Goal: Information Seeking & Learning: Learn about a topic

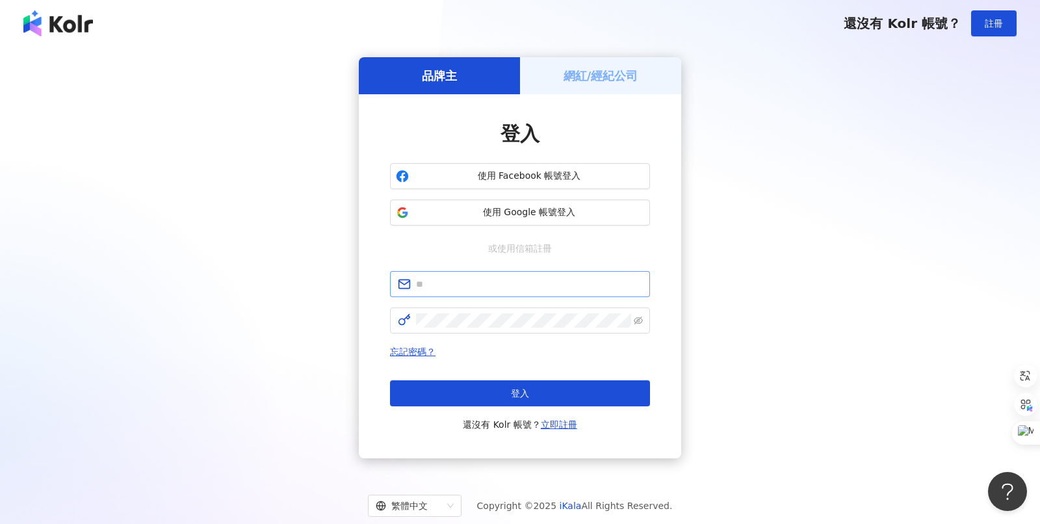
click at [471, 294] on span at bounding box center [520, 284] width 260 height 26
click at [481, 284] on input "text" at bounding box center [529, 284] width 226 height 14
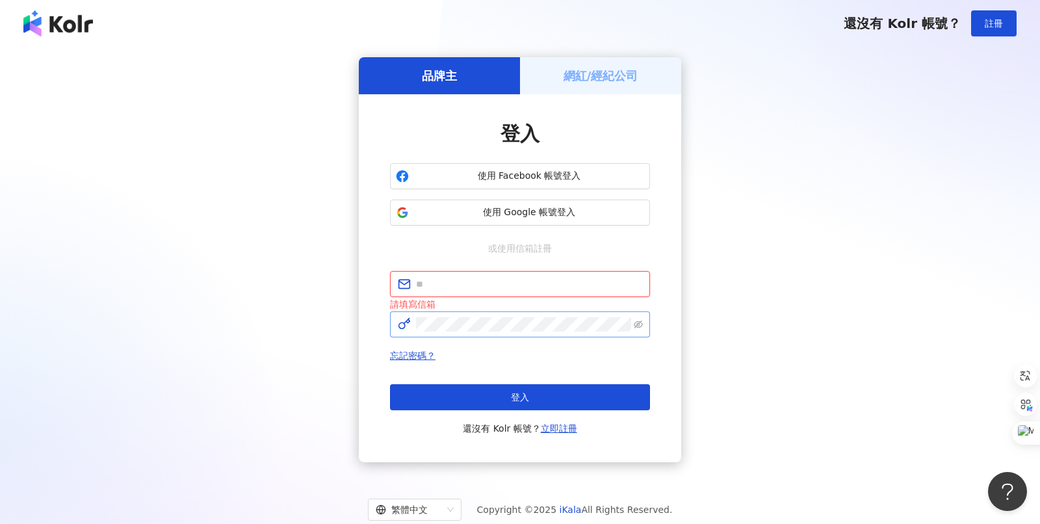
type input "**********"
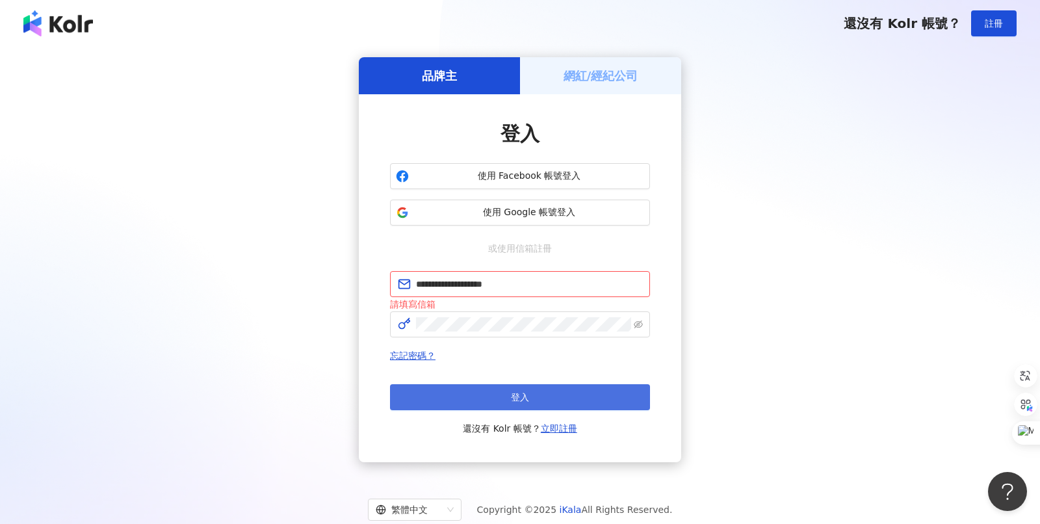
click at [544, 393] on button "登入" at bounding box center [520, 397] width 260 height 26
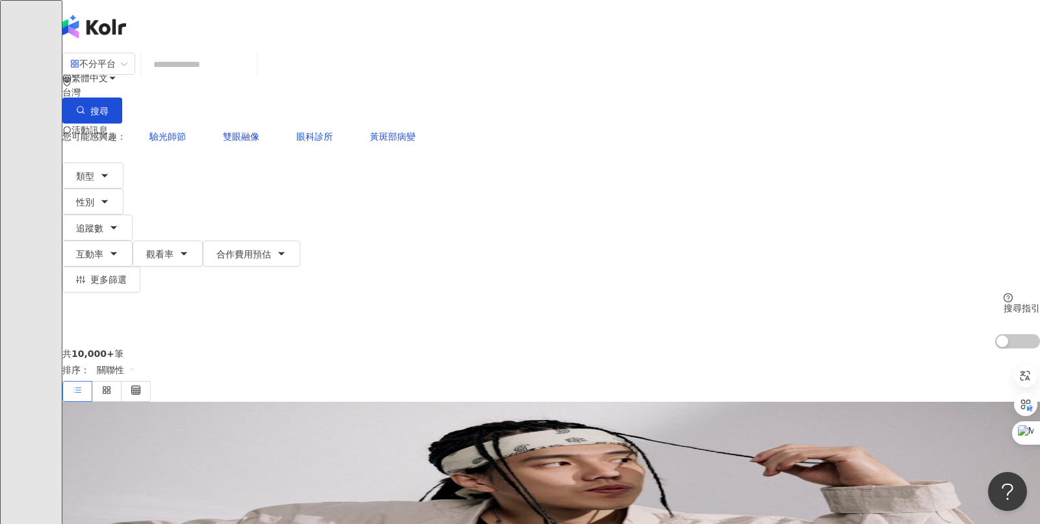
click at [934, 156] on div at bounding box center [551, 182] width 978 height 52
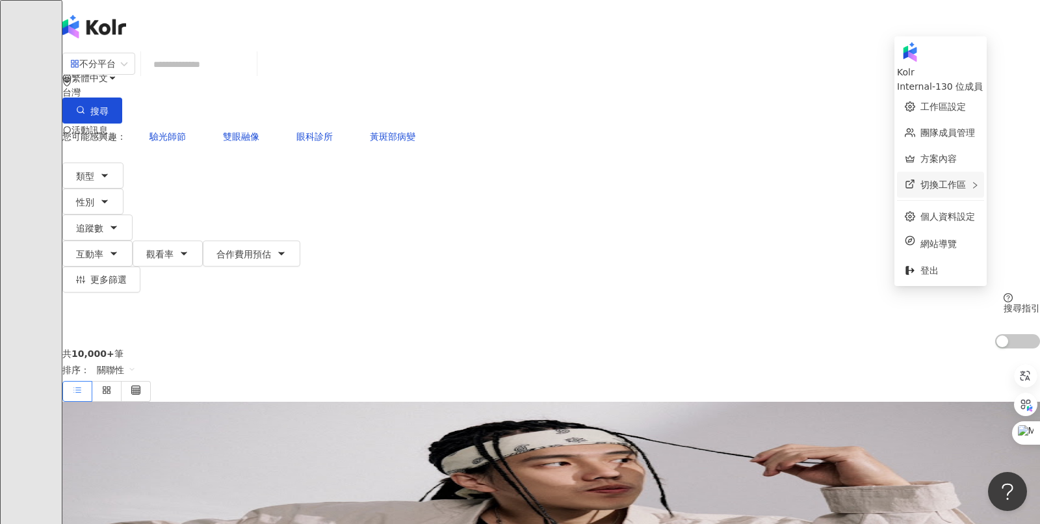
click at [940, 179] on span "切換工作區" at bounding box center [944, 184] width 46 height 10
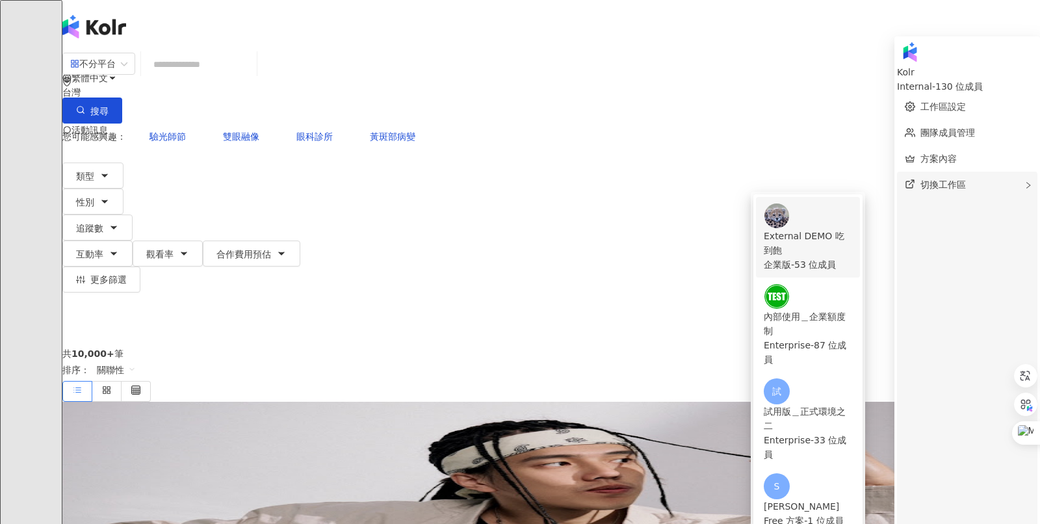
click at [808, 229] on div "External DEMO 吃到飽" at bounding box center [808, 243] width 88 height 29
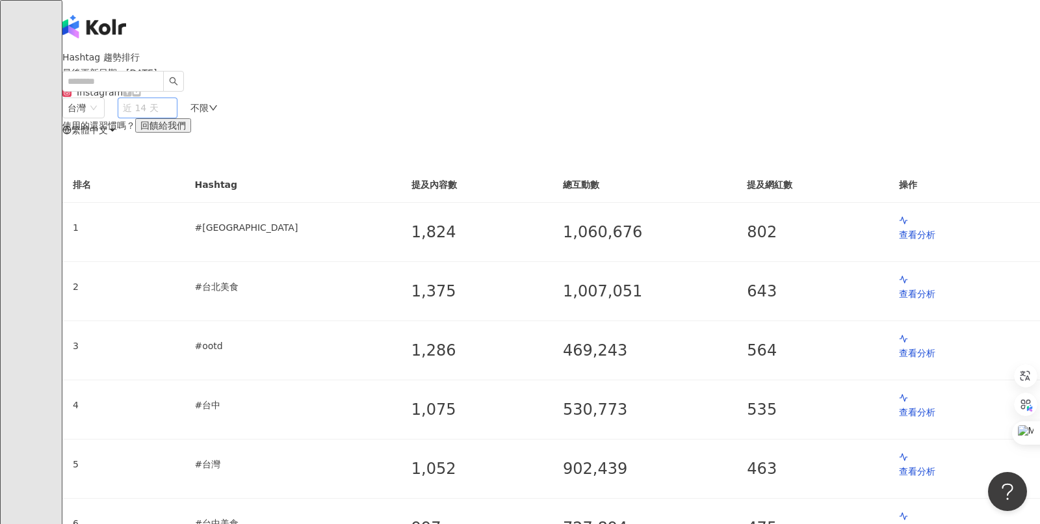
click at [172, 118] on span "近 14 天" at bounding box center [147, 108] width 49 height 20
click at [99, 118] on span "台灣" at bounding box center [84, 108] width 32 height 20
click at [156, 186] on div "香港" at bounding box center [114, 179] width 83 height 14
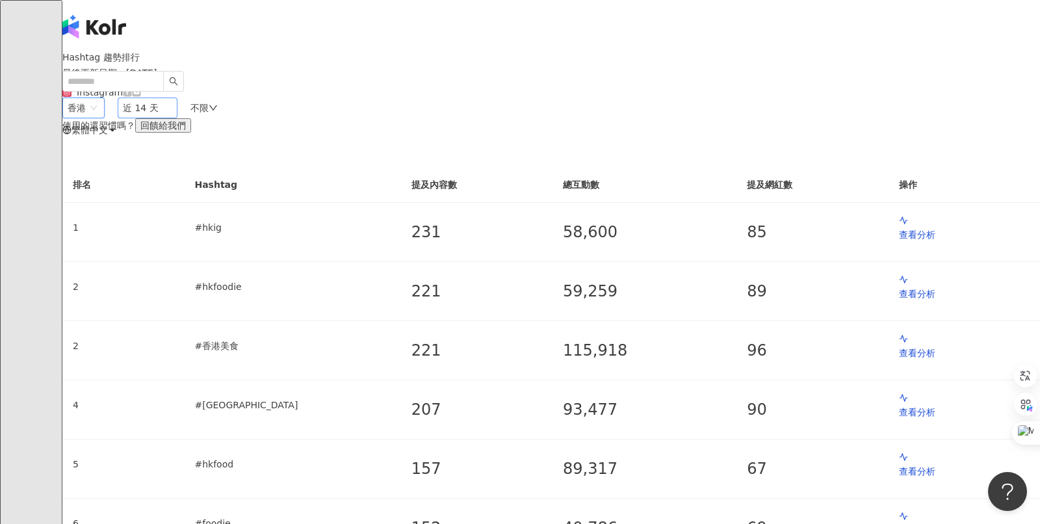
click at [172, 118] on span "近 14 天" at bounding box center [147, 108] width 49 height 20
click at [211, 186] on div "近三個月" at bounding box center [169, 179] width 83 height 14
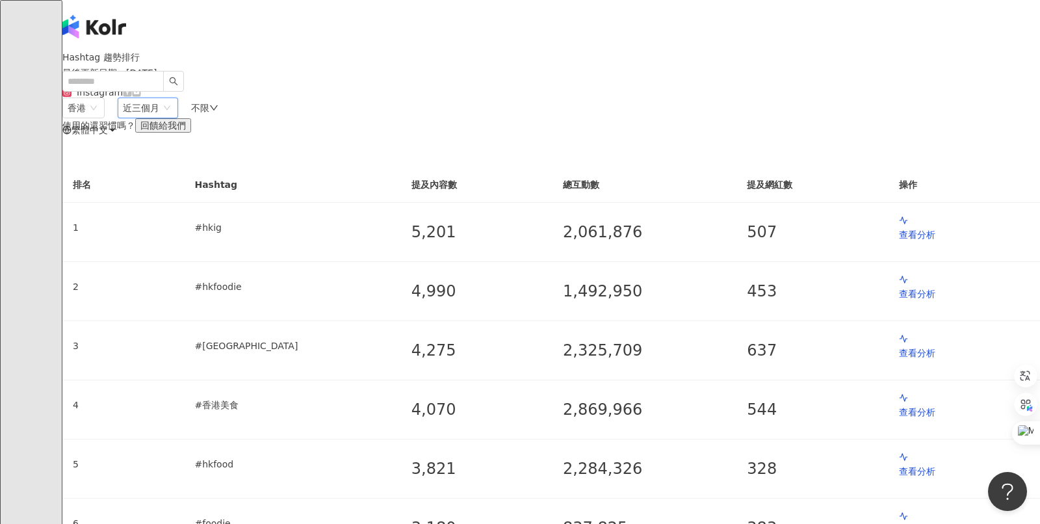
click at [218, 113] on div "不限" at bounding box center [204, 108] width 27 height 10
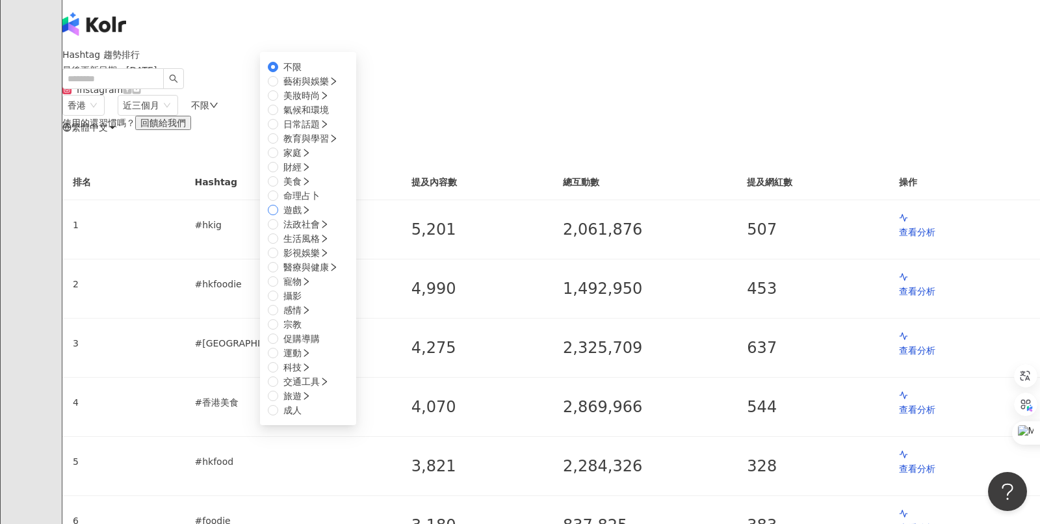
scroll to position [116, 0]
click at [316, 174] on span "財經" at bounding box center [297, 167] width 38 height 14
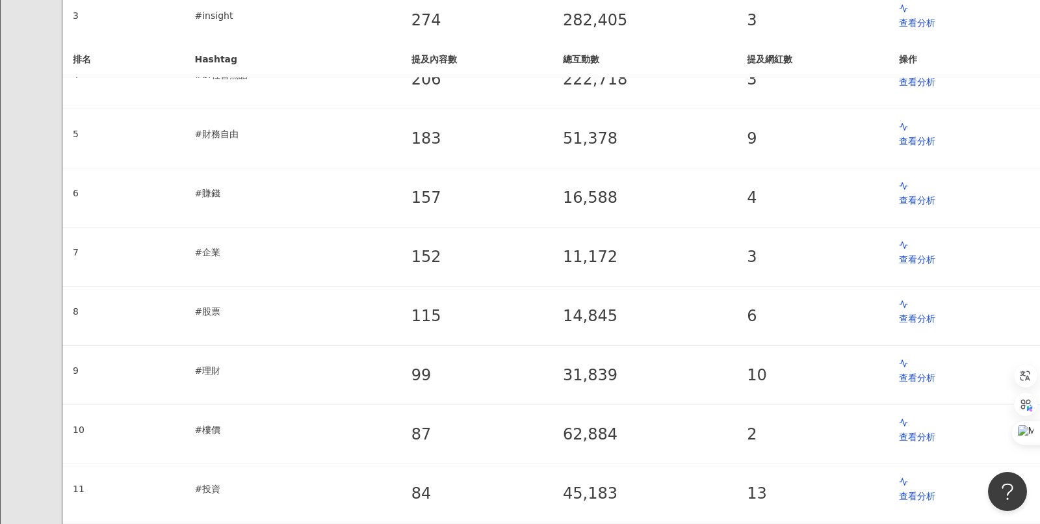
scroll to position [412, 0]
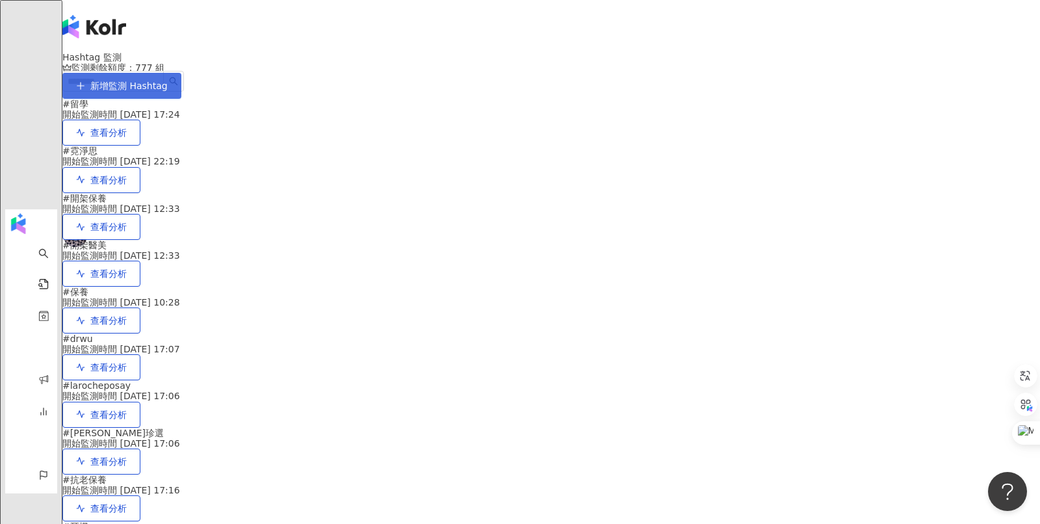
click at [168, 85] on span "新增監測 Hashtag" at bounding box center [128, 86] width 77 height 10
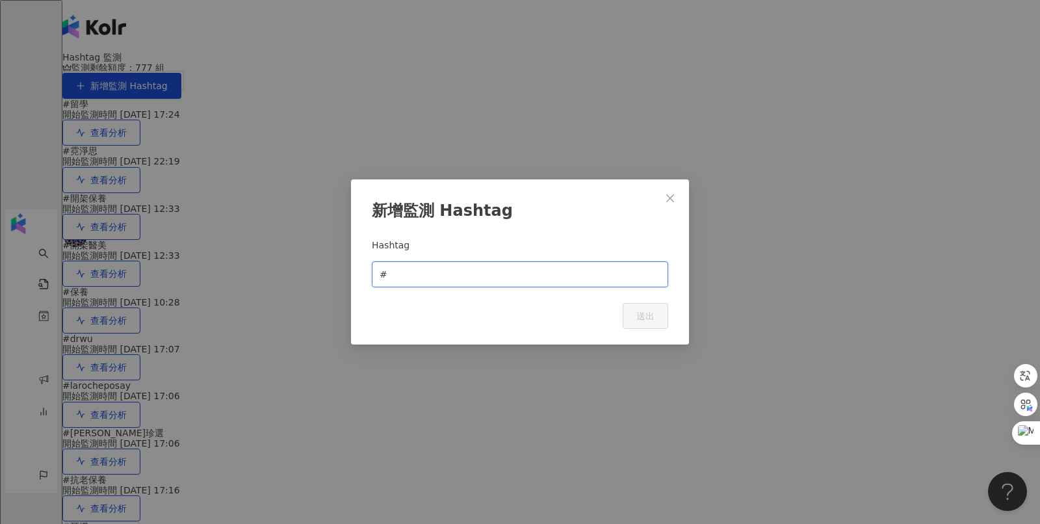
click at [413, 280] on input "text" at bounding box center [525, 274] width 271 height 14
type input "*"
type input "***"
click at [647, 328] on button "送出" at bounding box center [646, 316] width 46 height 26
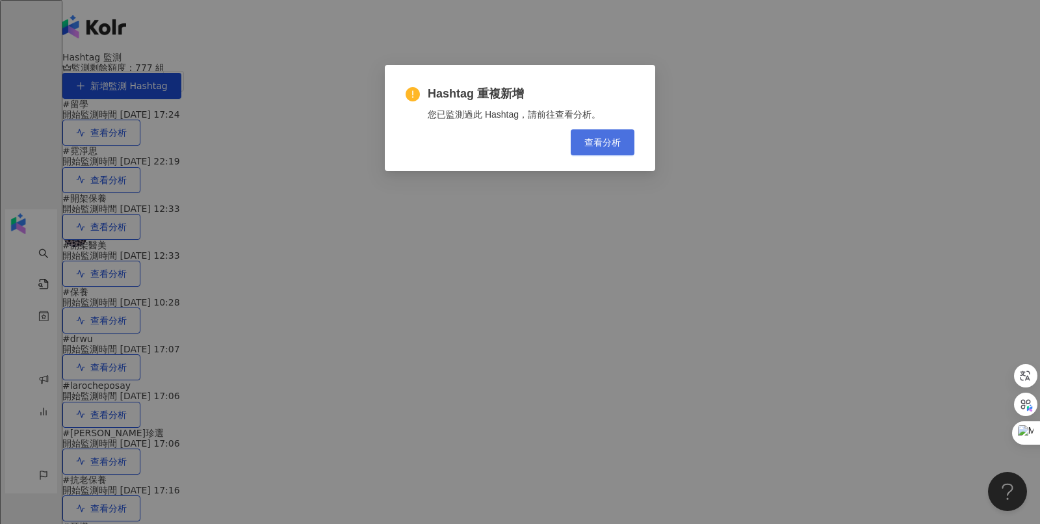
click at [601, 146] on span "查看分析" at bounding box center [603, 142] width 36 height 10
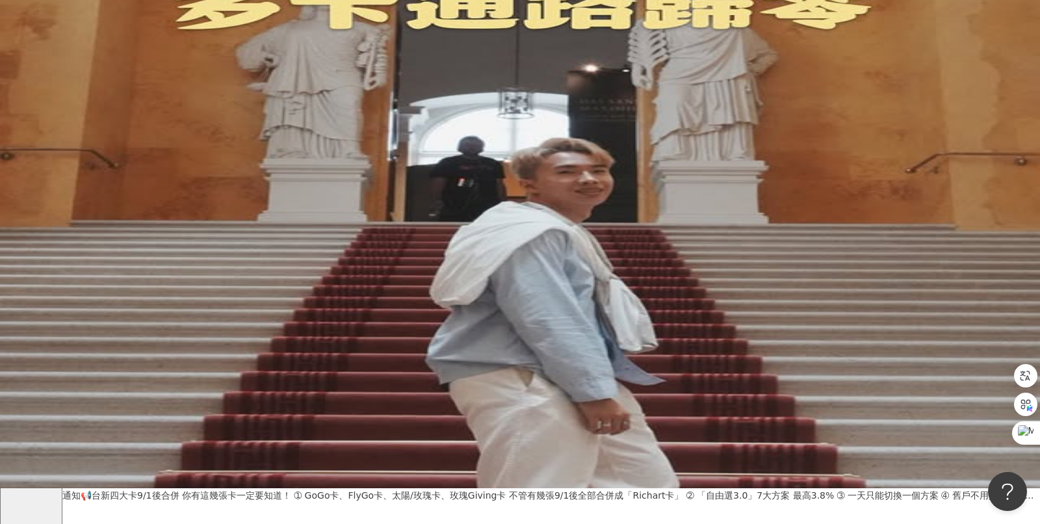
scroll to position [55, 0]
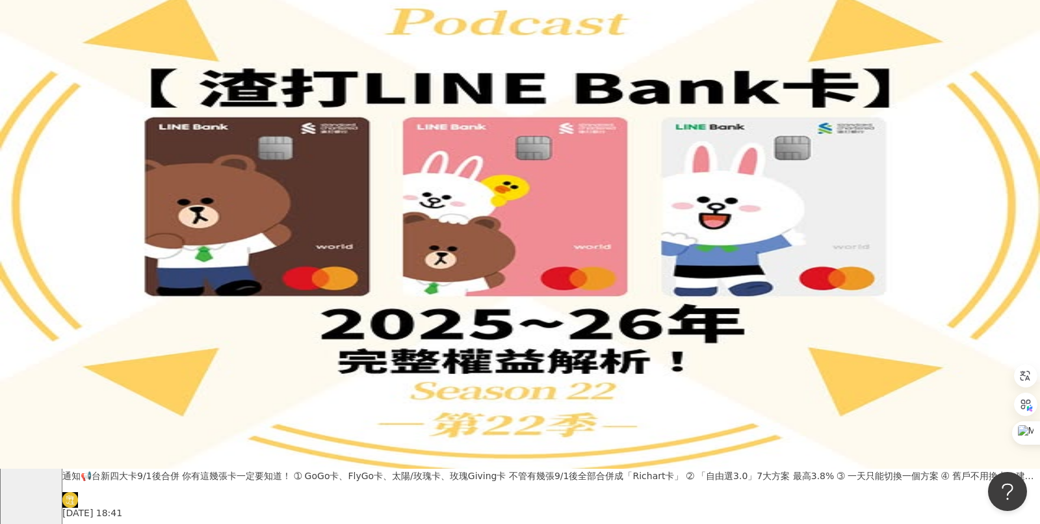
click at [159, 84] on span "近 14 天" at bounding box center [141, 78] width 36 height 10
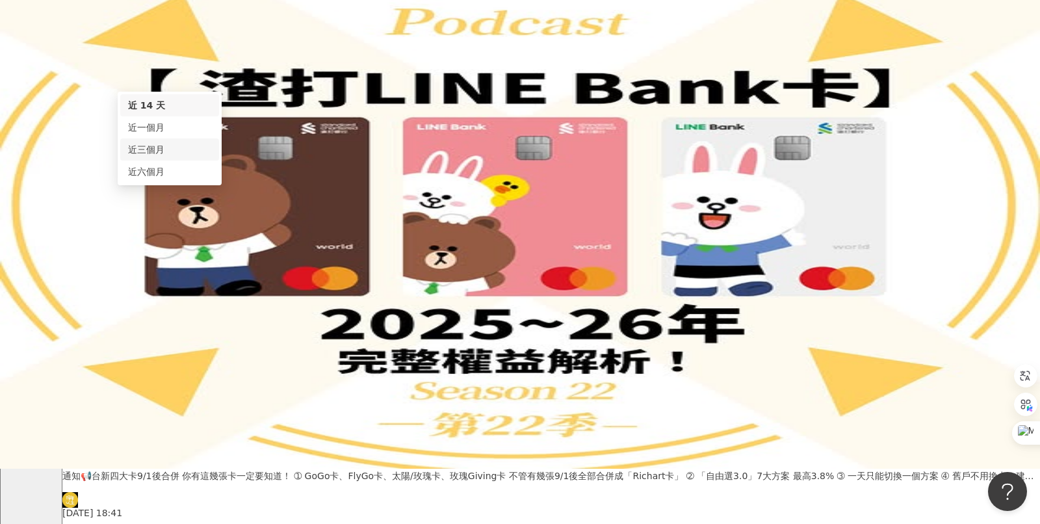
click at [211, 157] on div "近三個月" at bounding box center [169, 149] width 83 height 14
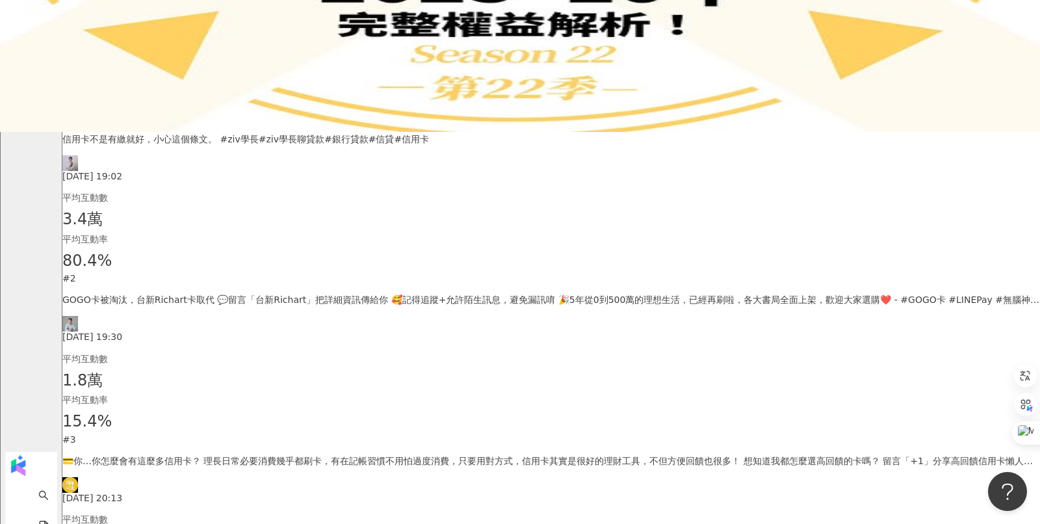
scroll to position [436, 0]
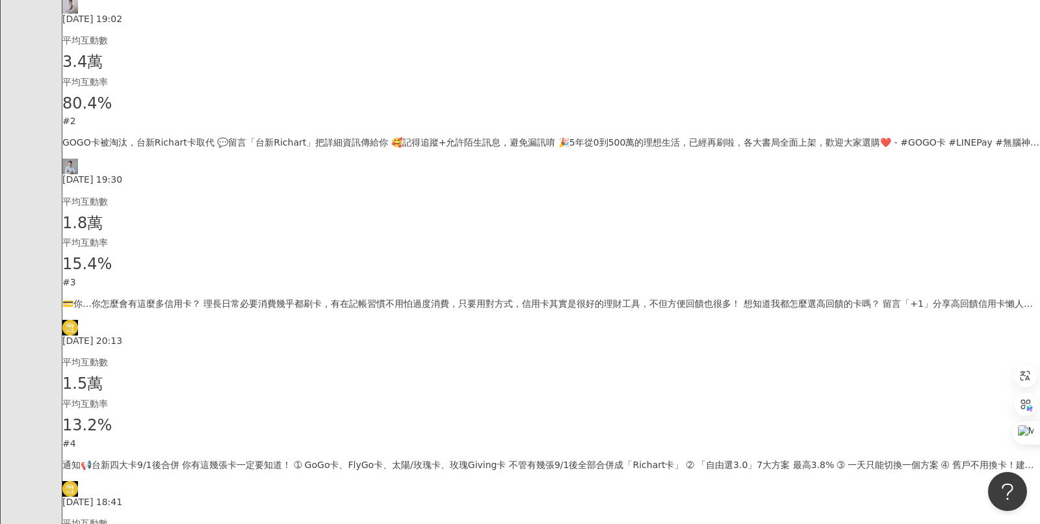
scroll to position [566, 0]
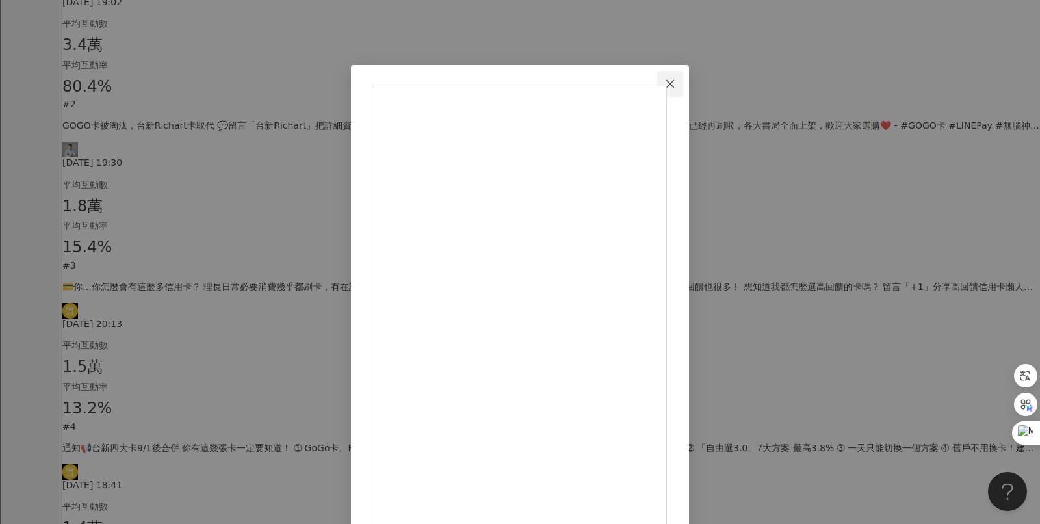
click at [683, 85] on span "Close" at bounding box center [670, 84] width 26 height 10
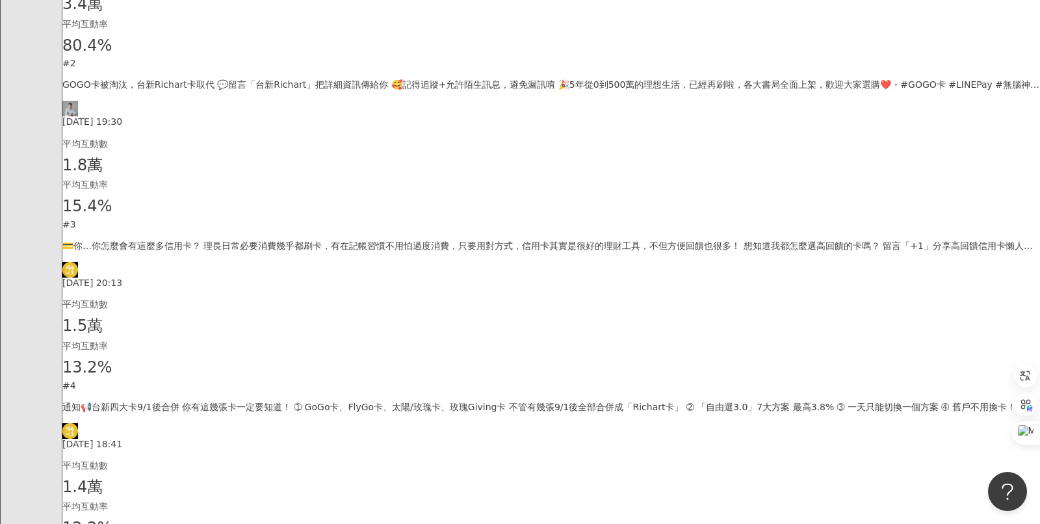
scroll to position [679, 0]
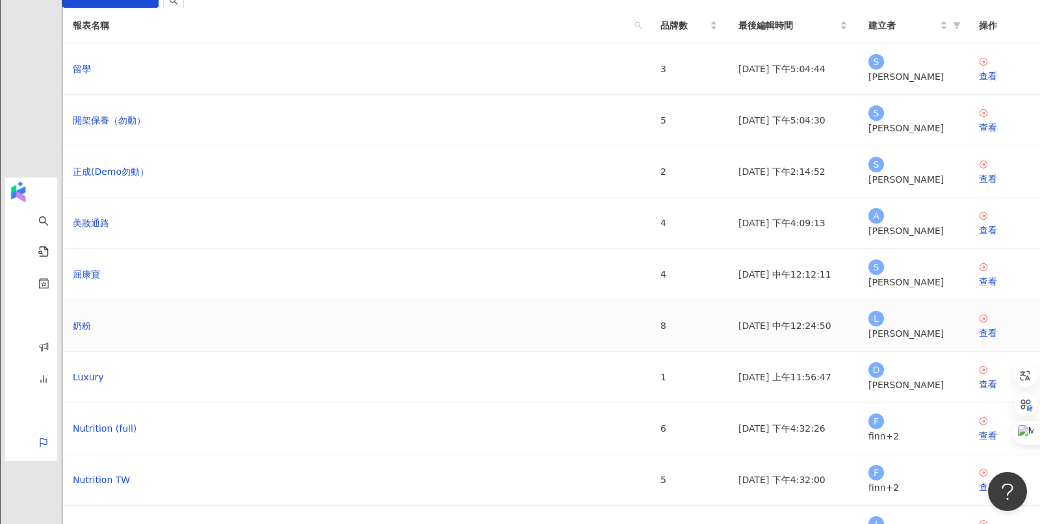
scroll to position [69, 0]
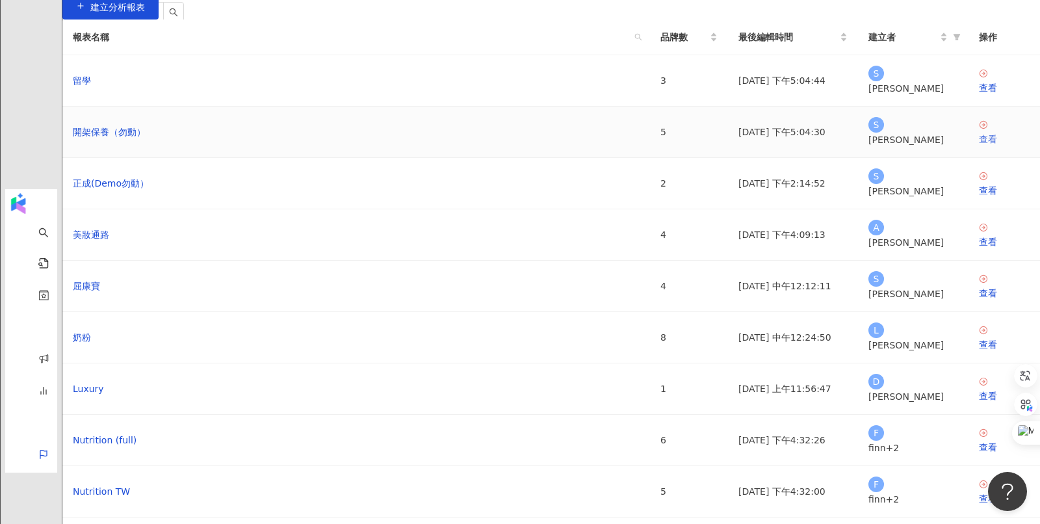
click at [979, 146] on div "查看" at bounding box center [1004, 139] width 51 height 14
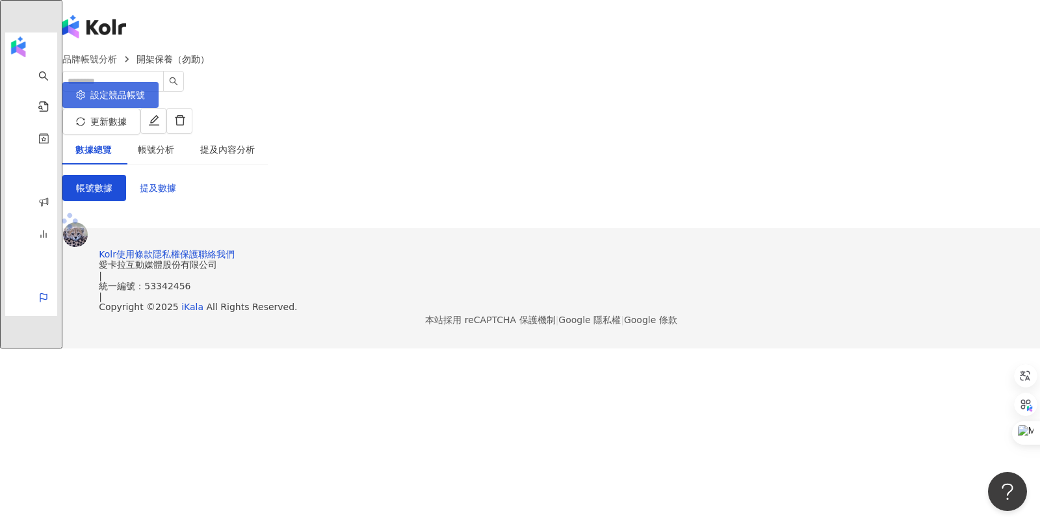
click at [85, 95] on icon "setting" at bounding box center [80, 94] width 9 height 9
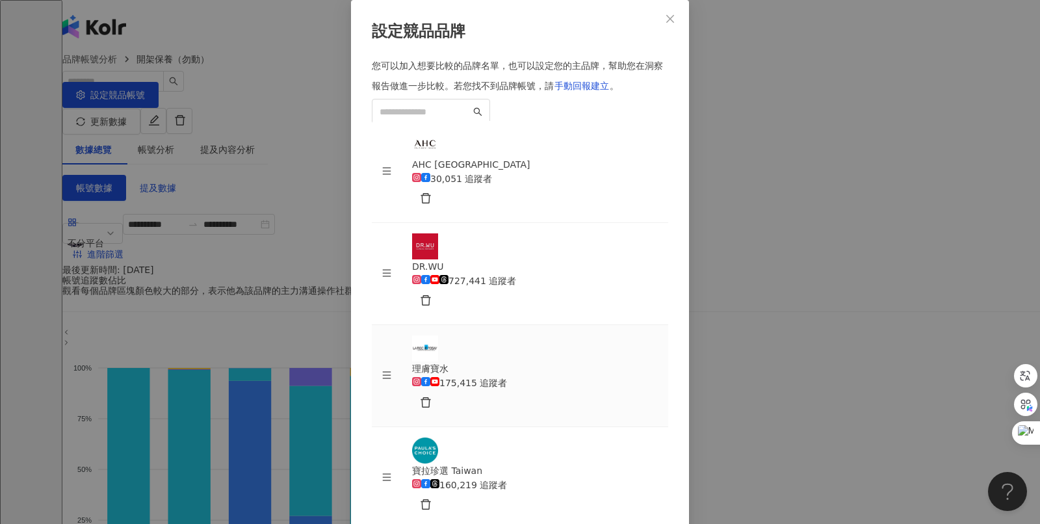
scroll to position [81, 0]
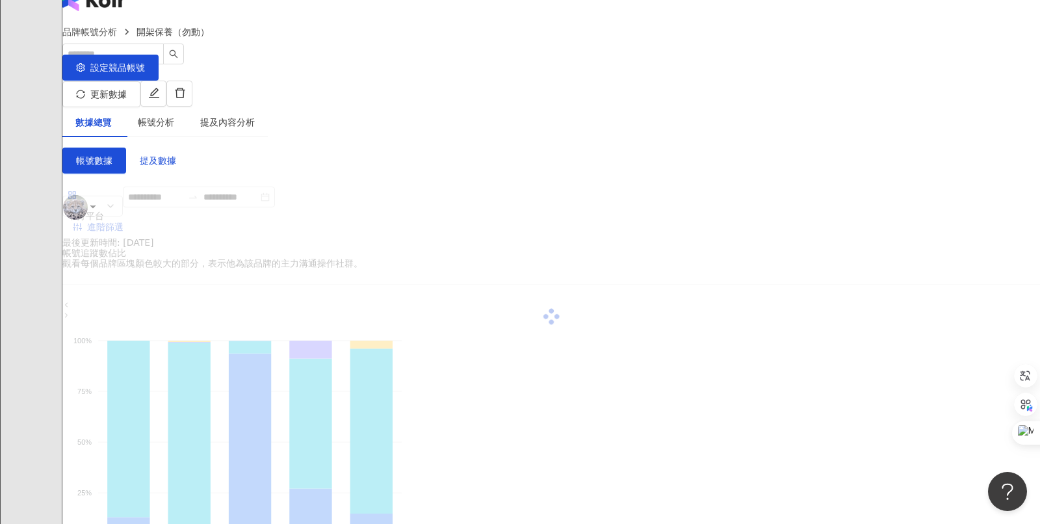
scroll to position [35, 0]
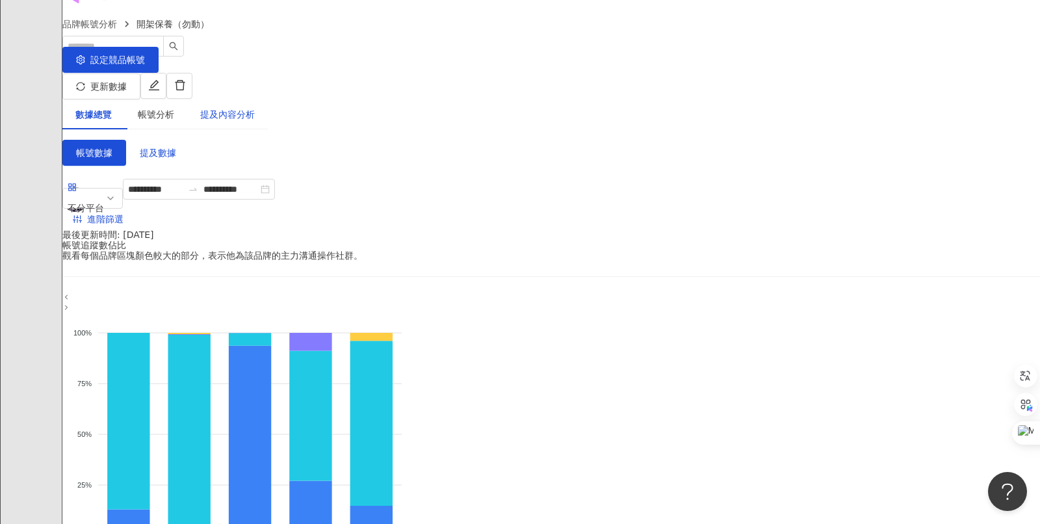
click at [255, 107] on div "提及內容分析" at bounding box center [227, 114] width 55 height 14
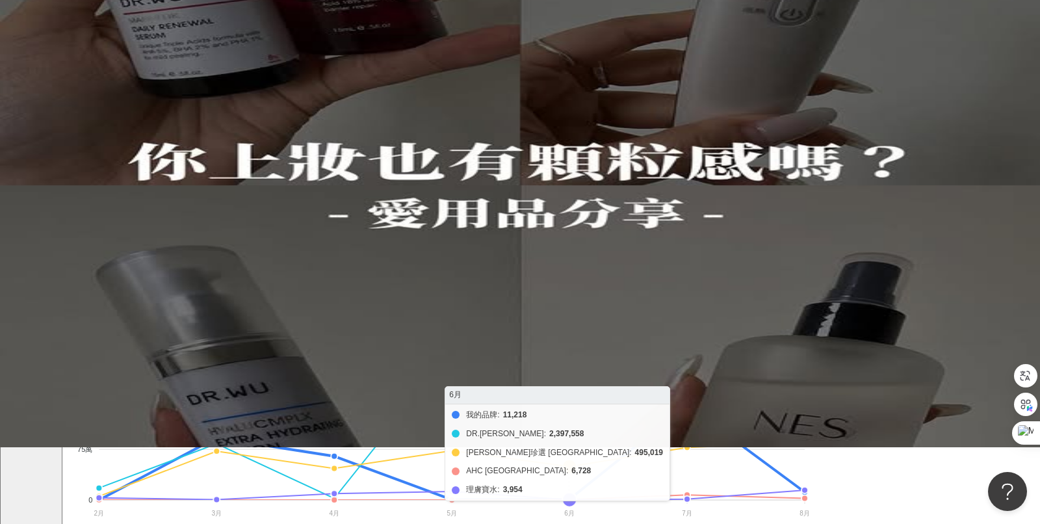
scroll to position [179, 0]
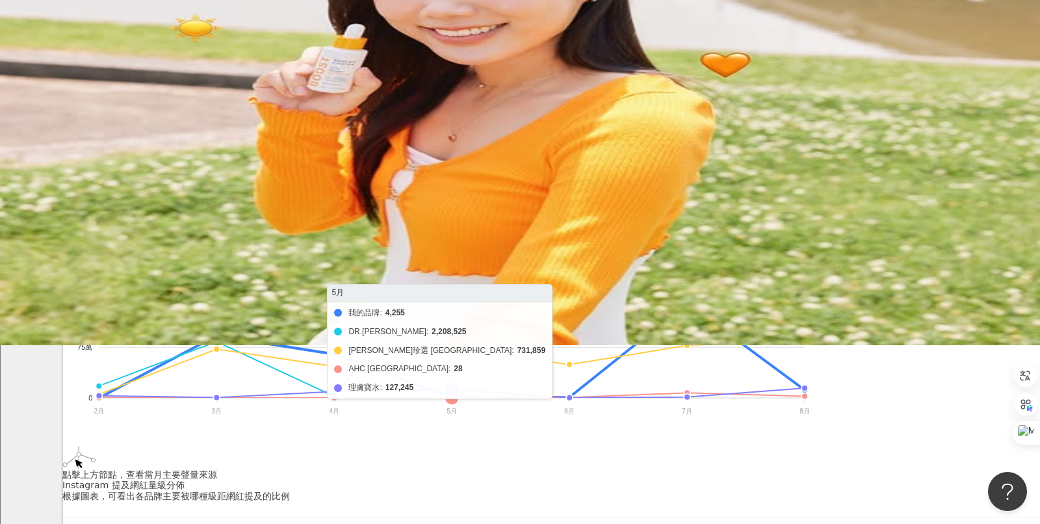
click at [563, 232] on foreignobject "我的品牌 DR.WU 寶拉珍選 Taiwan AHC Taiwan 理膚寶水" at bounding box center [436, 306] width 749 height 260
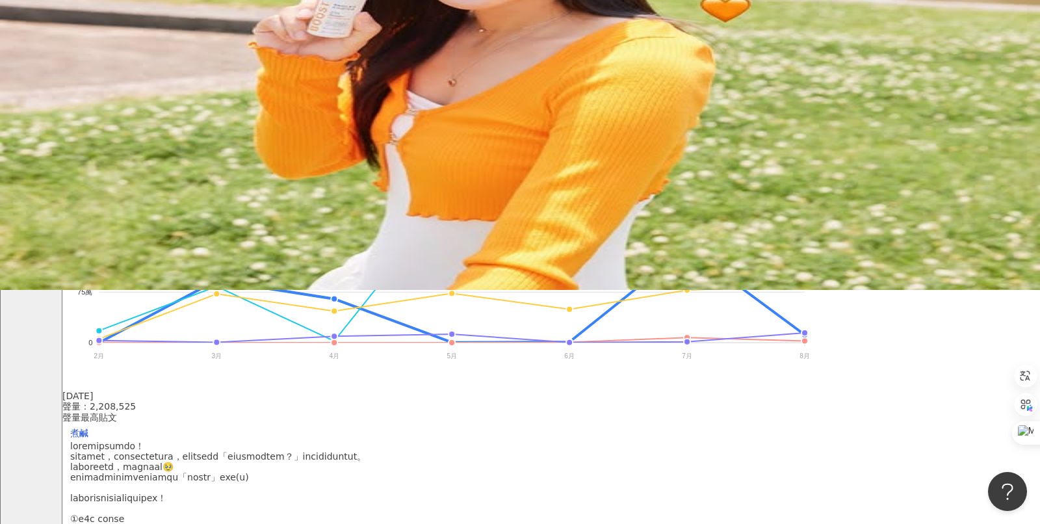
scroll to position [254, 0]
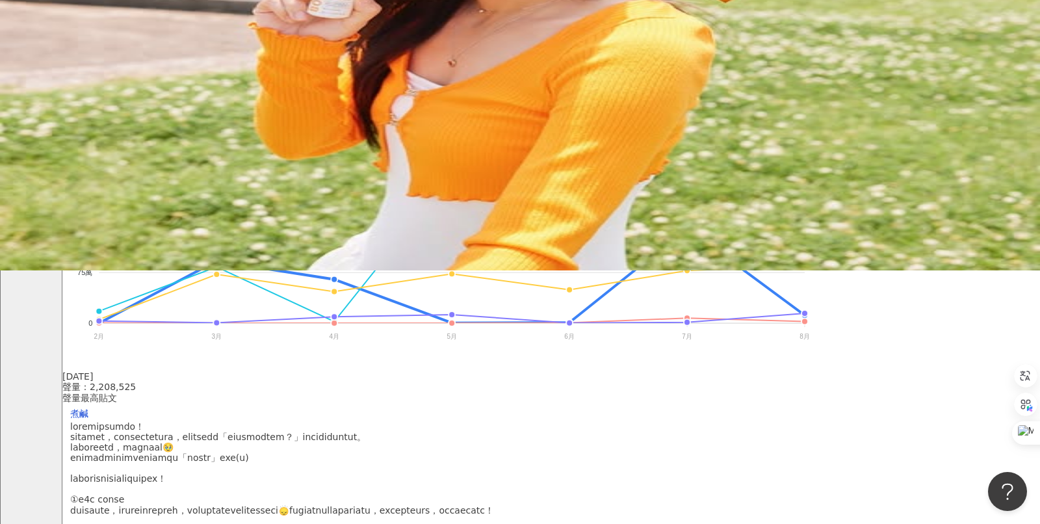
click at [371, 271] on img at bounding box center [520, 8] width 1040 height 524
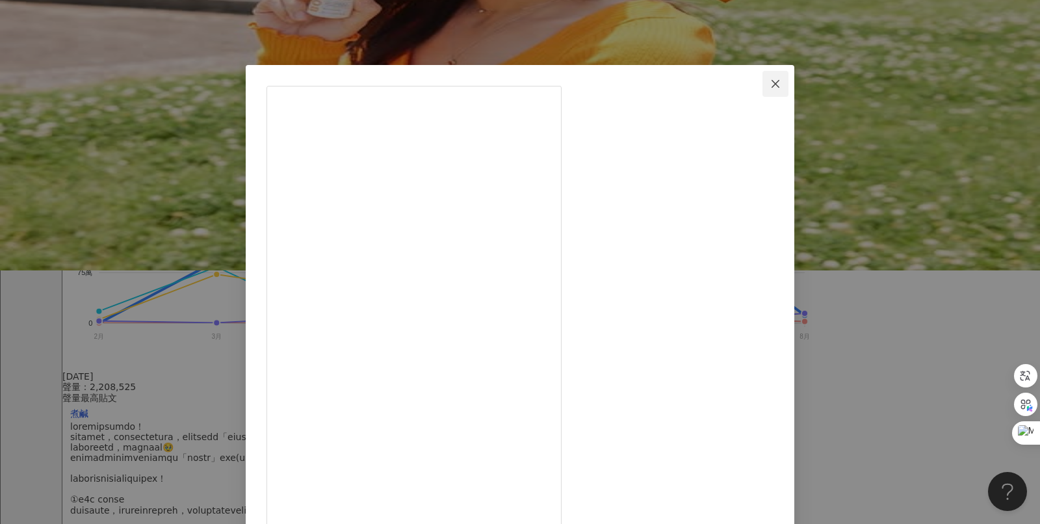
click at [787, 85] on span "Close" at bounding box center [776, 84] width 26 height 10
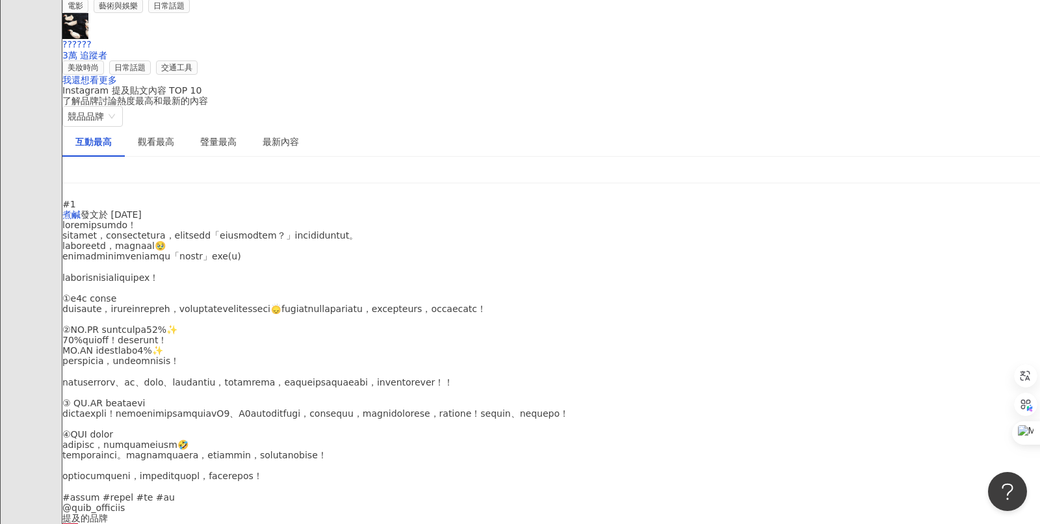
scroll to position [2820, 0]
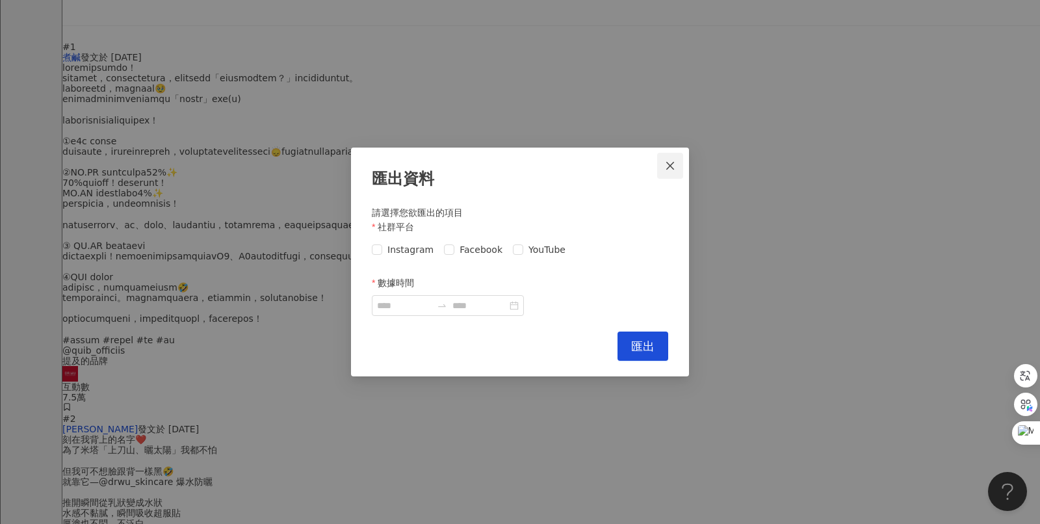
click at [669, 162] on icon "close" at bounding box center [670, 166] width 10 height 10
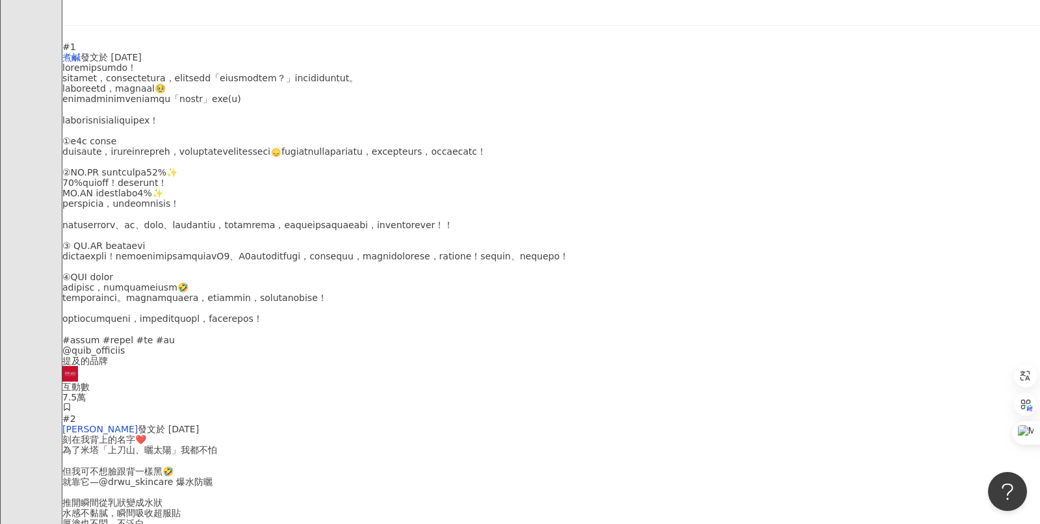
scroll to position [2902, 0]
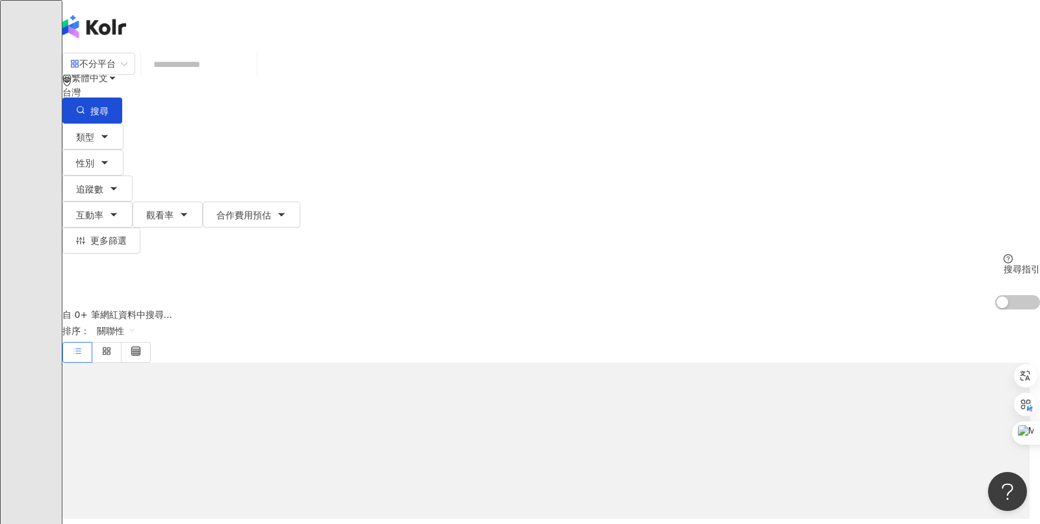
click at [252, 74] on input "search" at bounding box center [198, 64] width 105 height 25
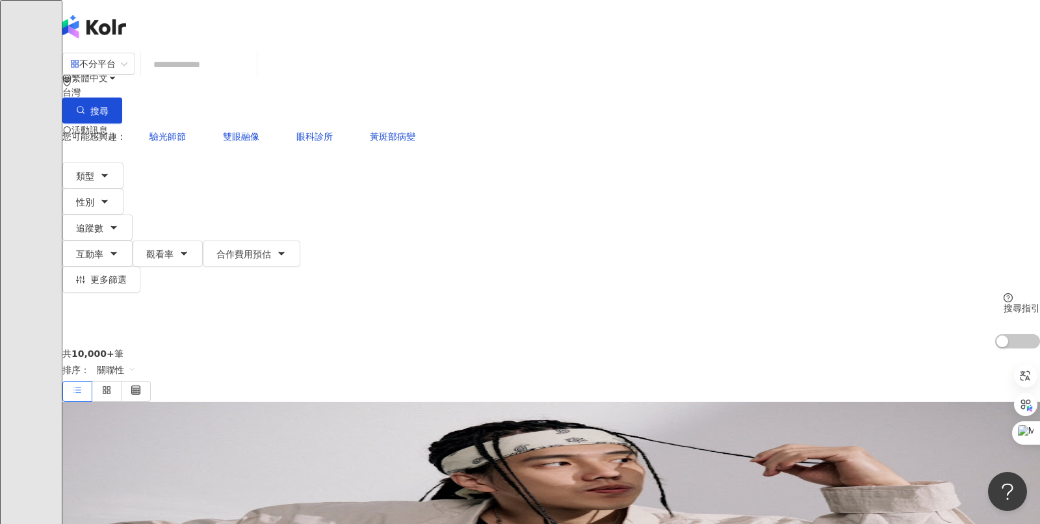
click at [252, 74] on input "search" at bounding box center [198, 64] width 105 height 25
click at [252, 73] on input "search" at bounding box center [198, 64] width 105 height 25
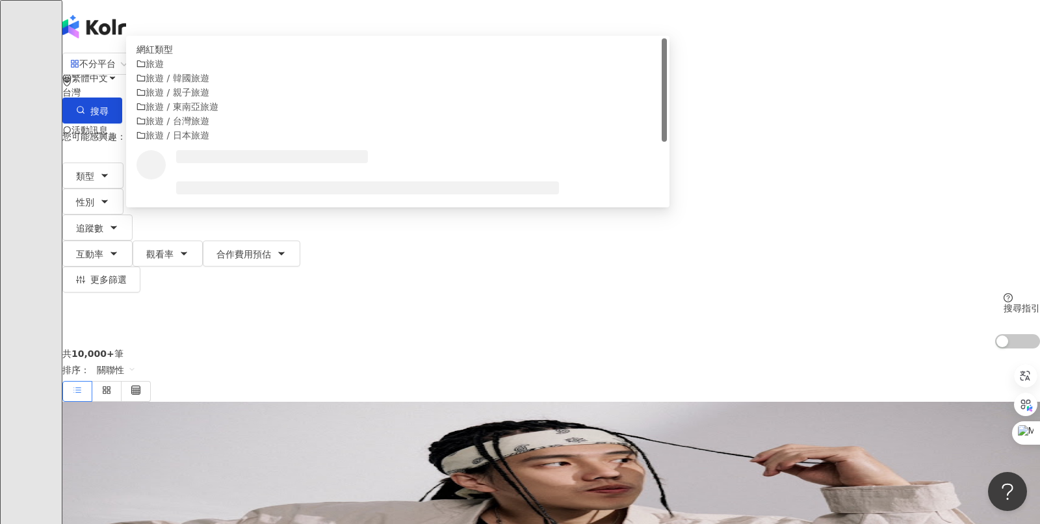
click at [252, 76] on input "********" at bounding box center [198, 64] width 105 height 25
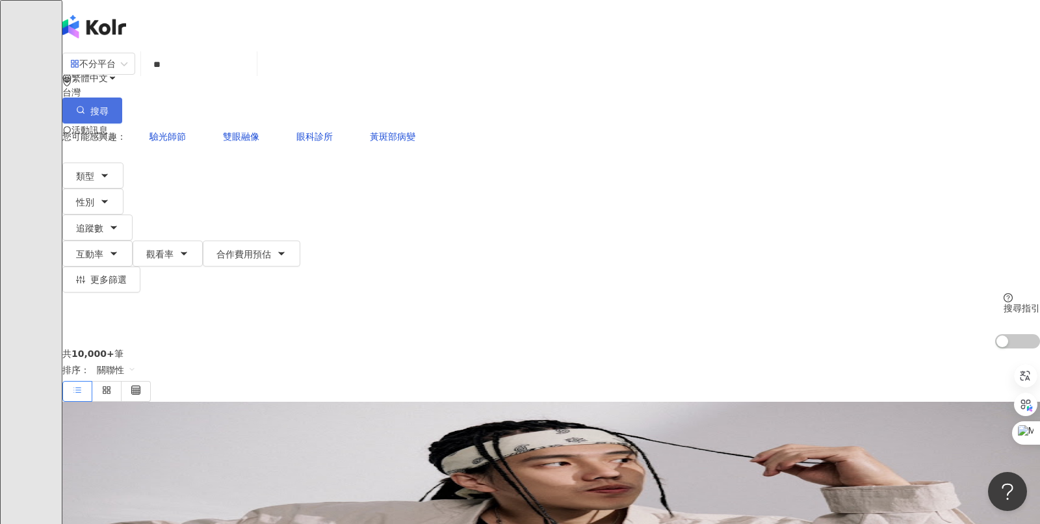
click at [122, 98] on button "搜尋" at bounding box center [92, 111] width 60 height 26
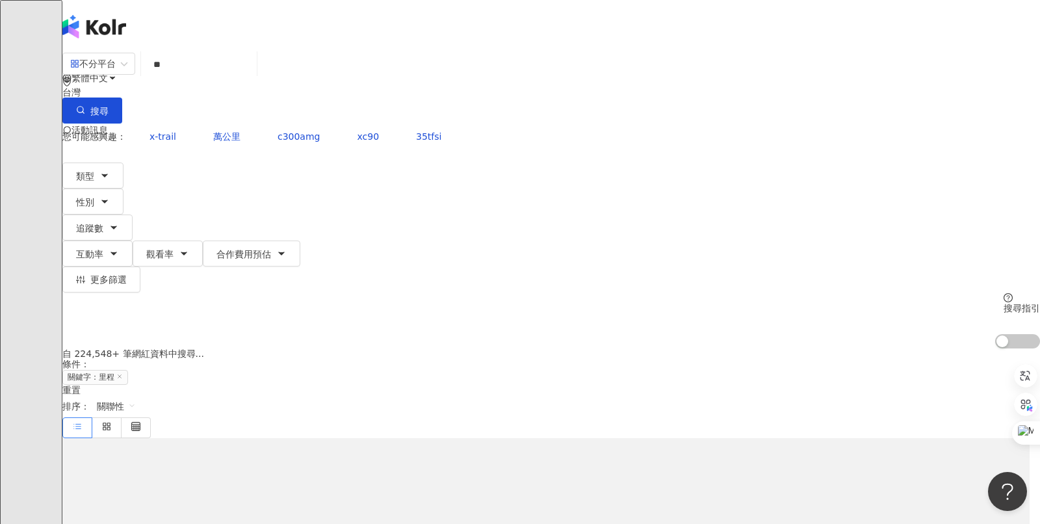
click at [136, 396] on span "關聯性" at bounding box center [116, 406] width 39 height 21
click at [854, 337] on div "關鍵字" at bounding box center [856, 335] width 33 height 14
click at [116, 74] on div "不分平台" at bounding box center [93, 63] width 46 height 21
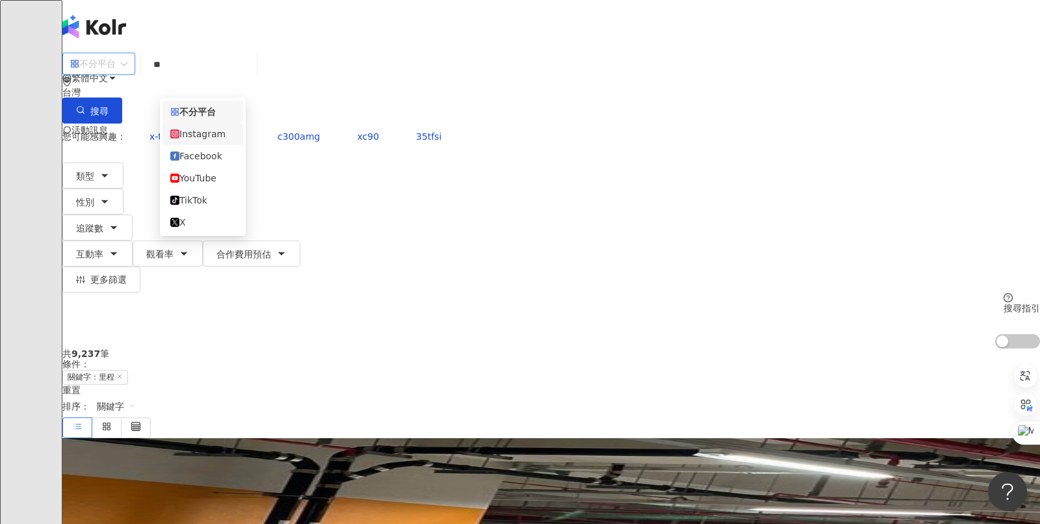
click at [213, 137] on div "Instagram" at bounding box center [202, 134] width 65 height 14
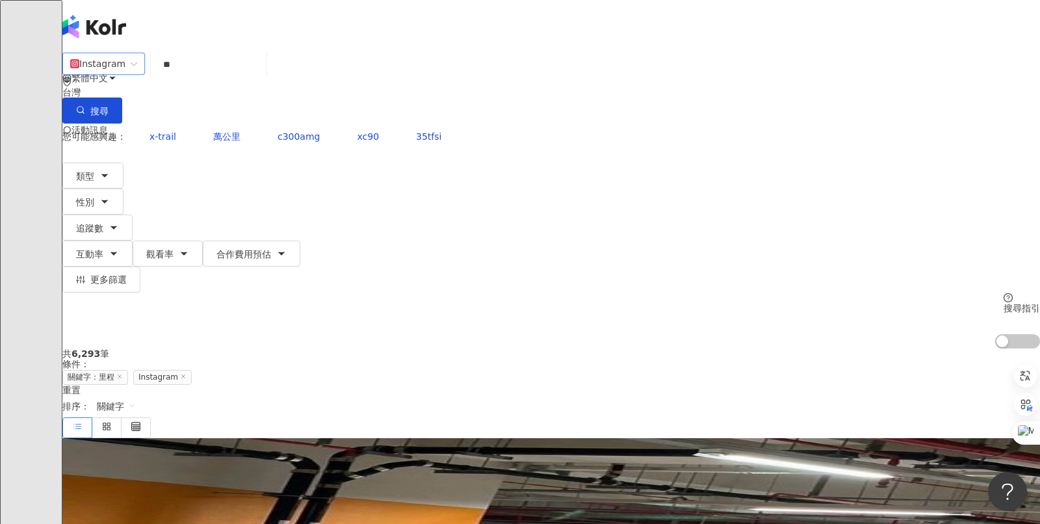
click at [261, 71] on input "**" at bounding box center [208, 64] width 105 height 25
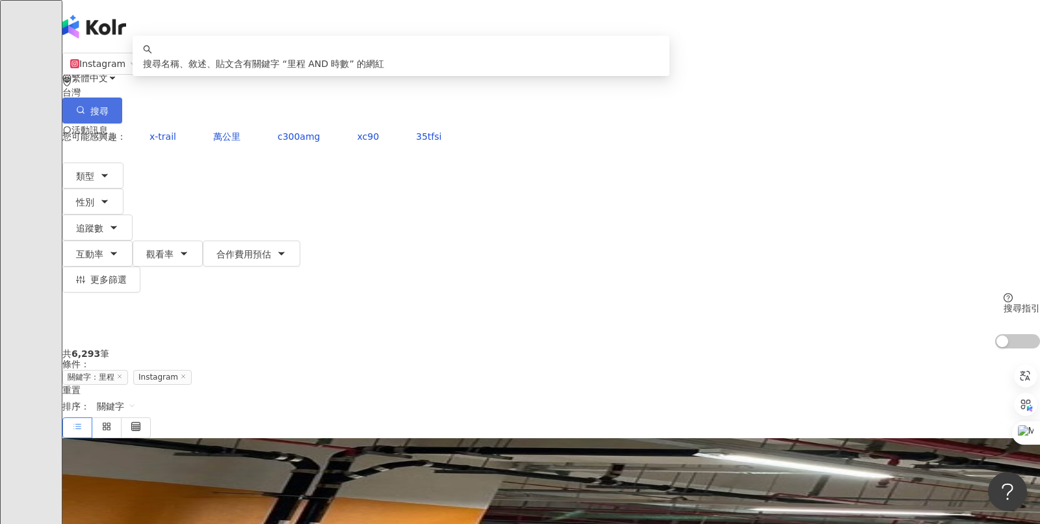
type input "*********"
click at [109, 106] on span "搜尋" at bounding box center [99, 111] width 18 height 10
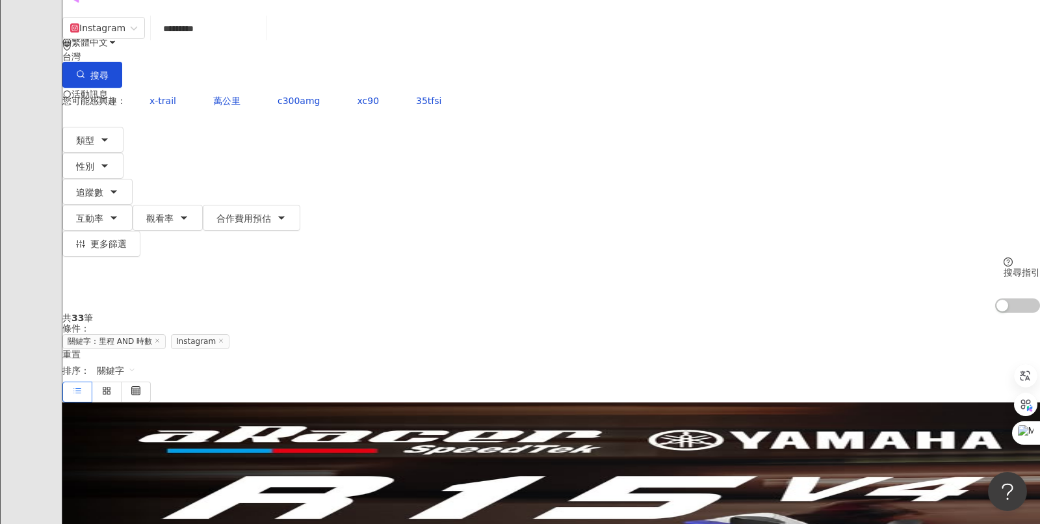
scroll to position [10, 0]
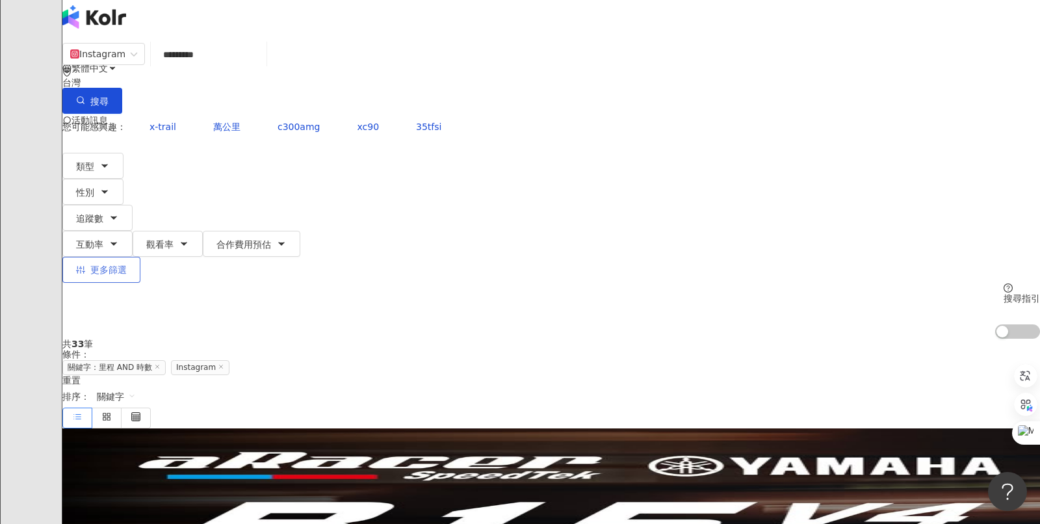
click at [140, 257] on button "更多篩選" at bounding box center [101, 270] width 78 height 26
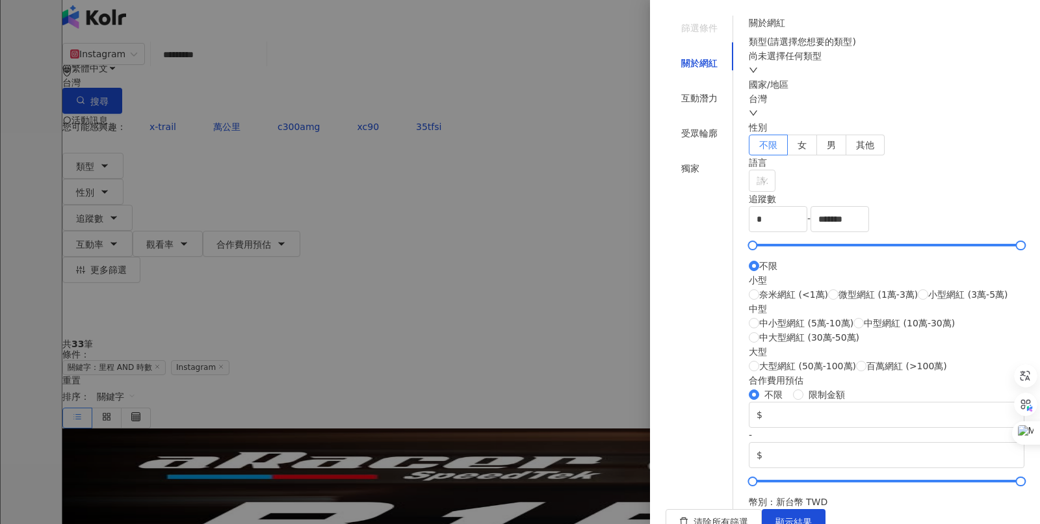
click at [583, 172] on div at bounding box center [520, 262] width 1040 height 524
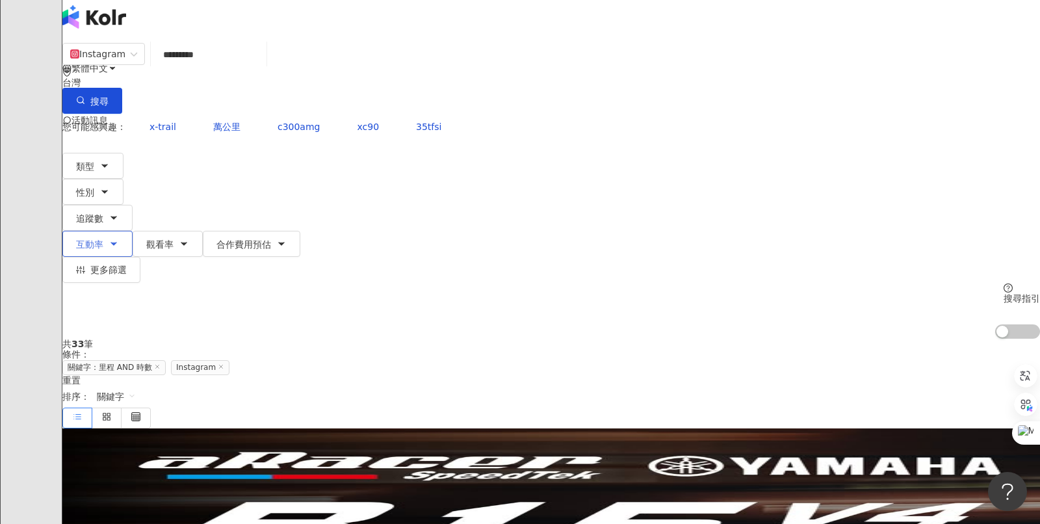
click at [103, 239] on span "互動率" at bounding box center [89, 244] width 27 height 10
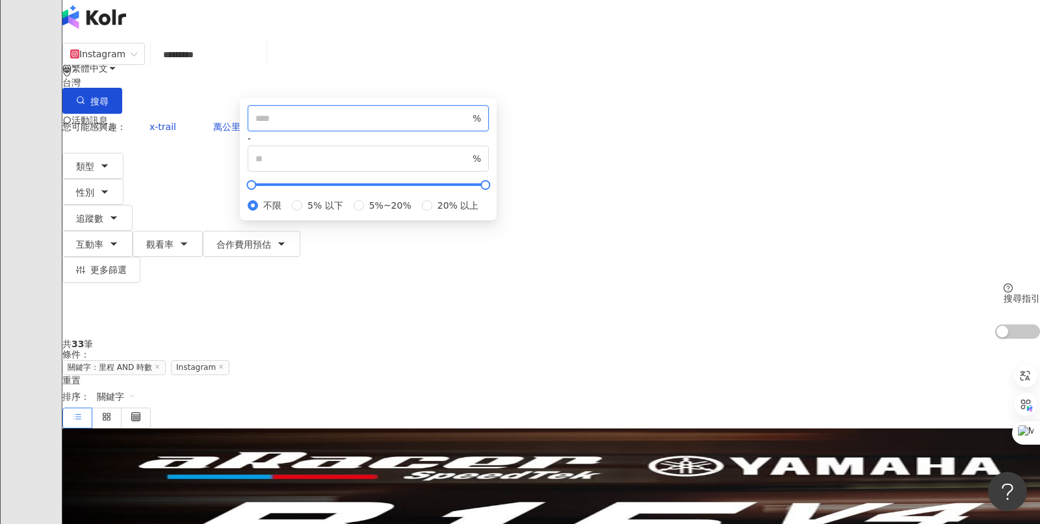
click at [417, 126] on input "number" at bounding box center [363, 118] width 215 height 14
type input "*"
click at [719, 339] on div "共 33 筆 條件 ： 關鍵字：里程 AND 時數 Instagram 重置 排序： 關鍵字" at bounding box center [551, 383] width 978 height 89
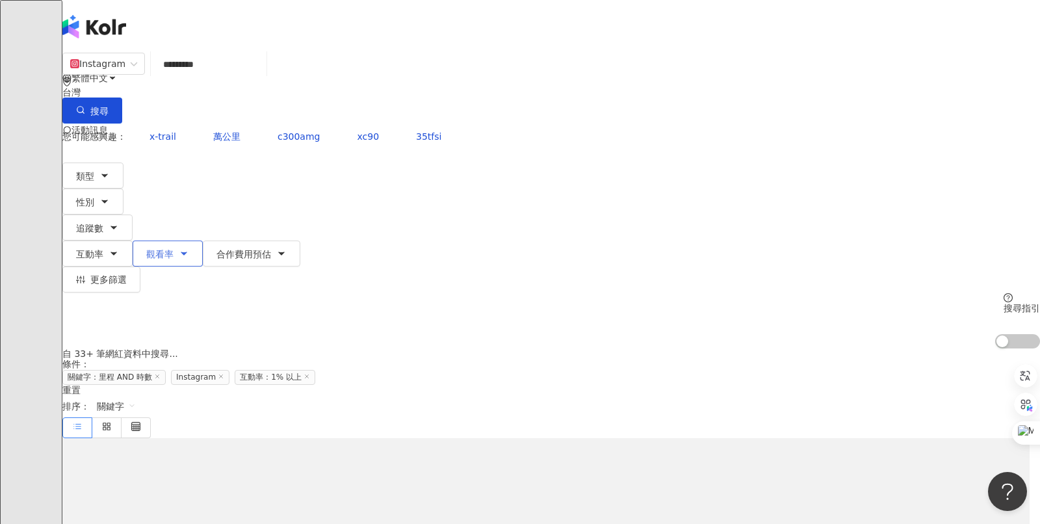
click at [203, 241] on button "觀看率" at bounding box center [168, 254] width 70 height 26
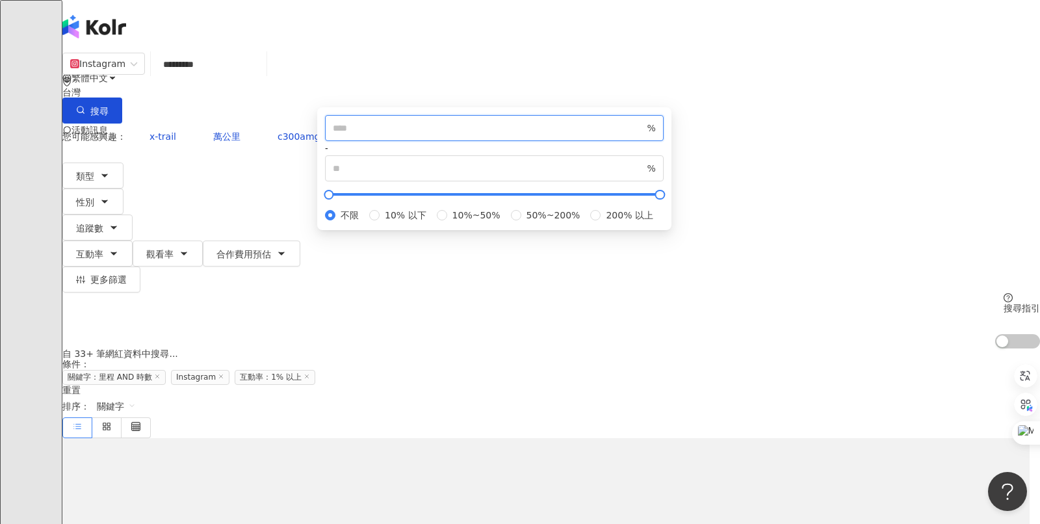
click at [507, 135] on input "number" at bounding box center [489, 128] width 312 height 14
type input "***"
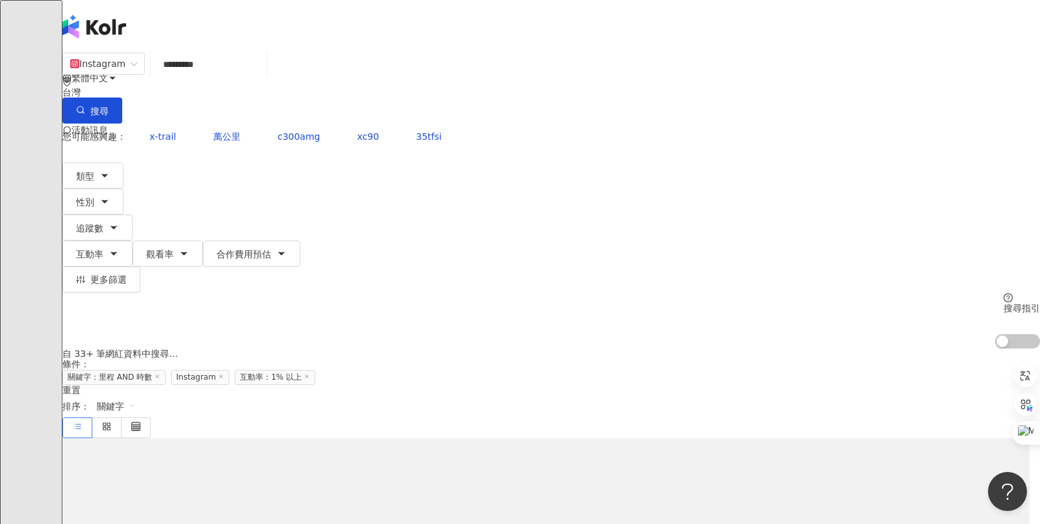
click at [792, 349] on div "自 33+ 筆網紅資料中搜尋... 條件 ： 關鍵字：里程 AND 時數 Instagram 互動率：1% 以上 重置 排序： 關鍵字" at bounding box center [551, 393] width 978 height 89
click at [261, 77] on input "*********" at bounding box center [208, 64] width 105 height 25
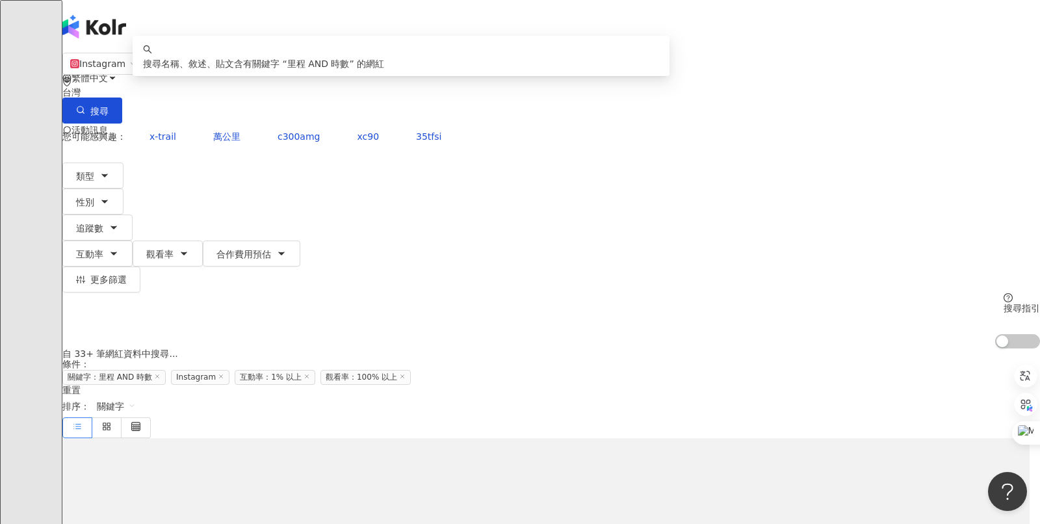
click at [261, 76] on input "*********" at bounding box center [208, 64] width 105 height 25
drag, startPoint x: 323, startPoint y: 77, endPoint x: 426, endPoint y: 75, distance: 103.4
click at [261, 75] on input "*********" at bounding box center [208, 64] width 105 height 25
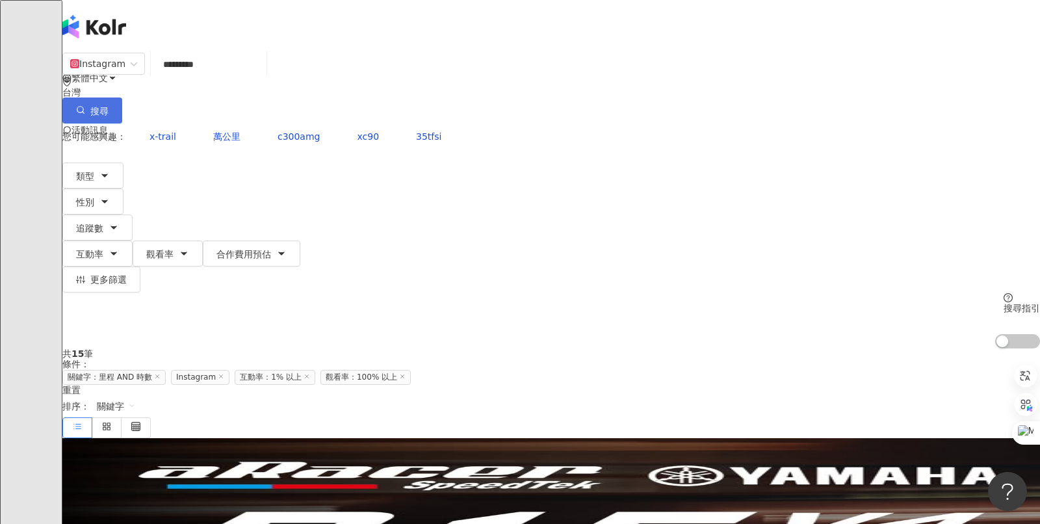
click at [122, 98] on button "搜尋" at bounding box center [92, 111] width 60 height 26
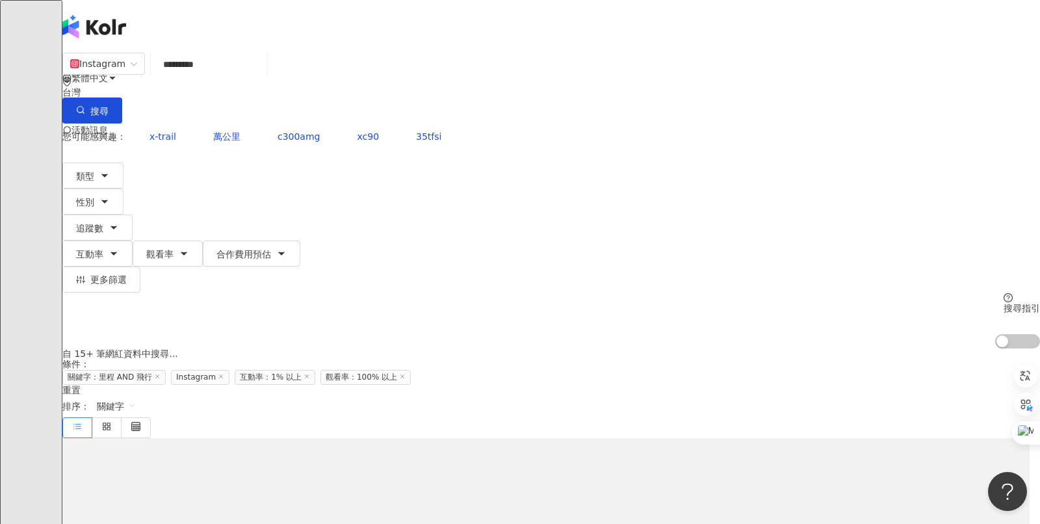
click at [261, 77] on input "*********" at bounding box center [208, 64] width 105 height 25
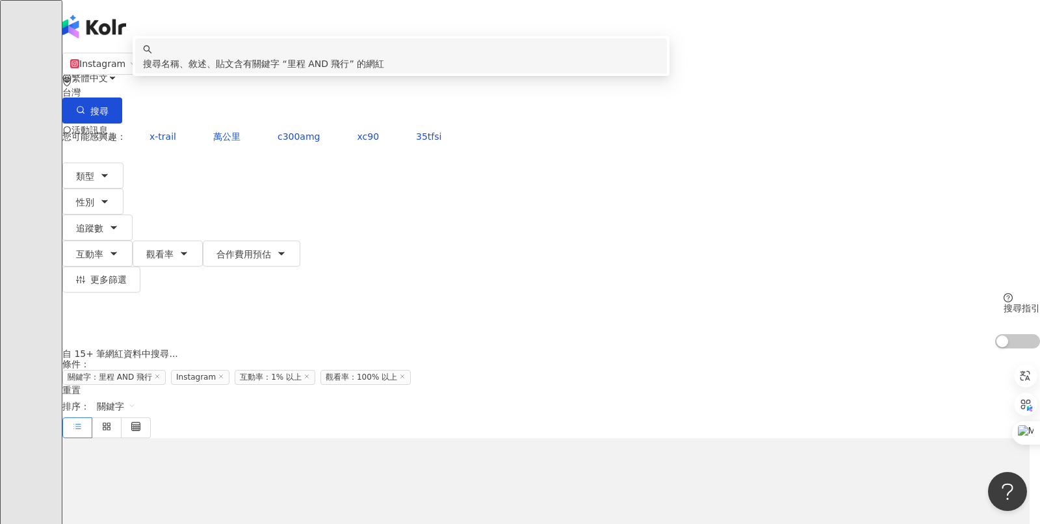
click at [261, 77] on input "*********" at bounding box center [208, 64] width 105 height 25
click at [261, 75] on input "*********" at bounding box center [208, 64] width 105 height 25
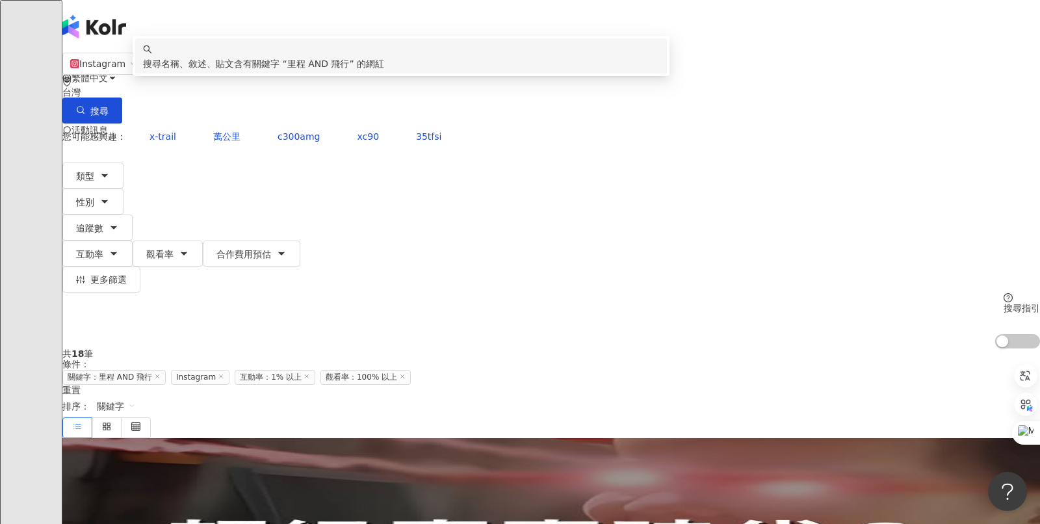
click at [261, 77] on input "*********" at bounding box center [208, 64] width 105 height 25
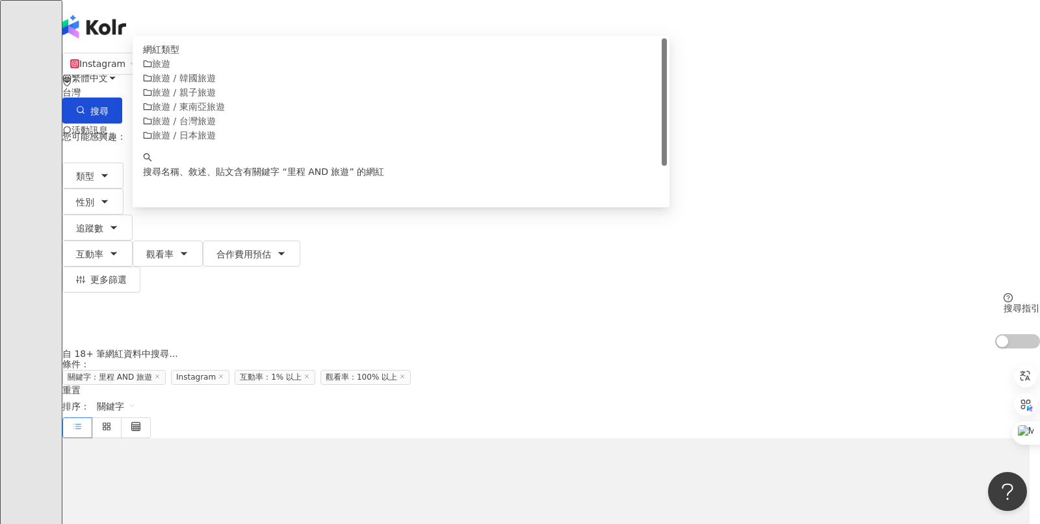
click at [261, 77] on input "*********" at bounding box center [208, 64] width 105 height 25
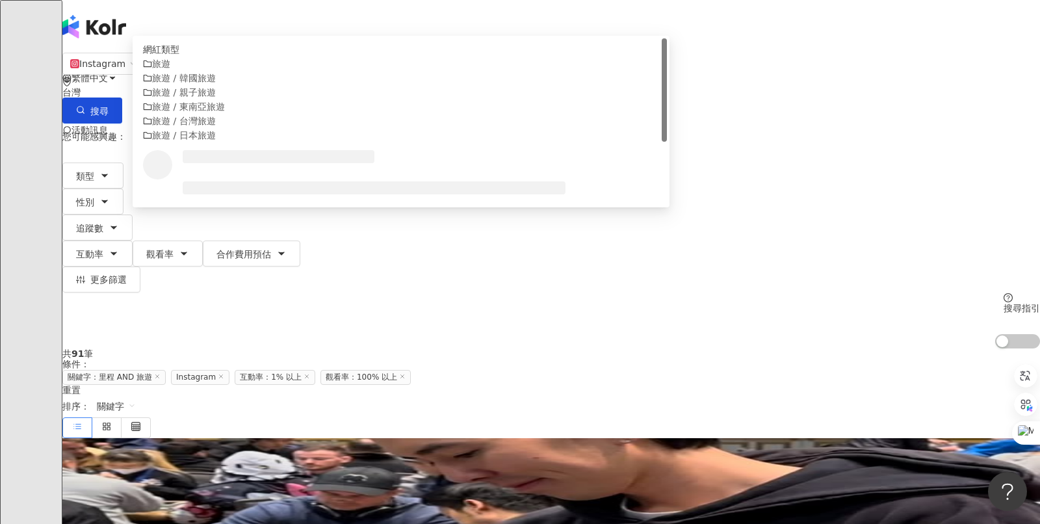
type input "*********"
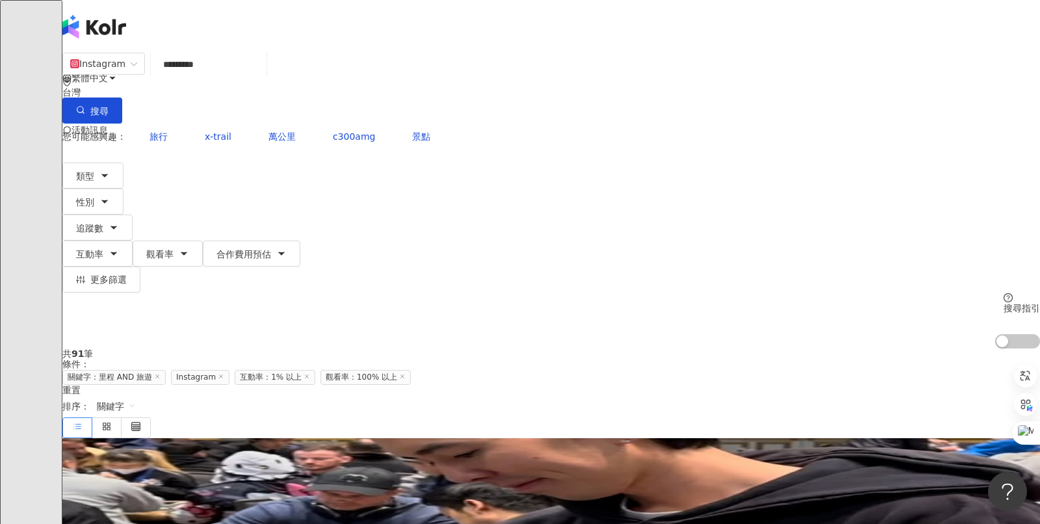
click at [696, 39] on div "繁體中文 活動訊息" at bounding box center [551, 104] width 978 height 208
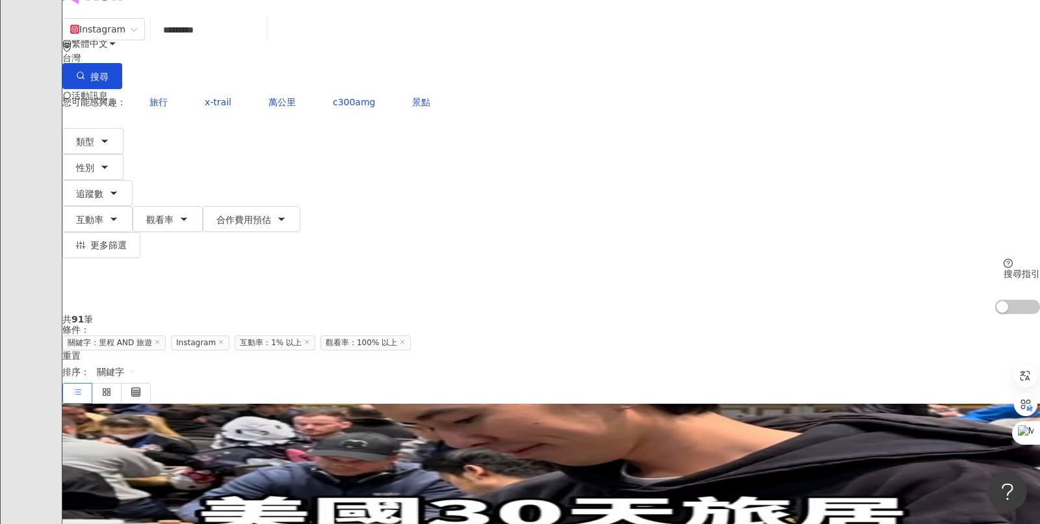
scroll to position [35, 0]
click at [133, 179] on button "追蹤數" at bounding box center [97, 192] width 70 height 26
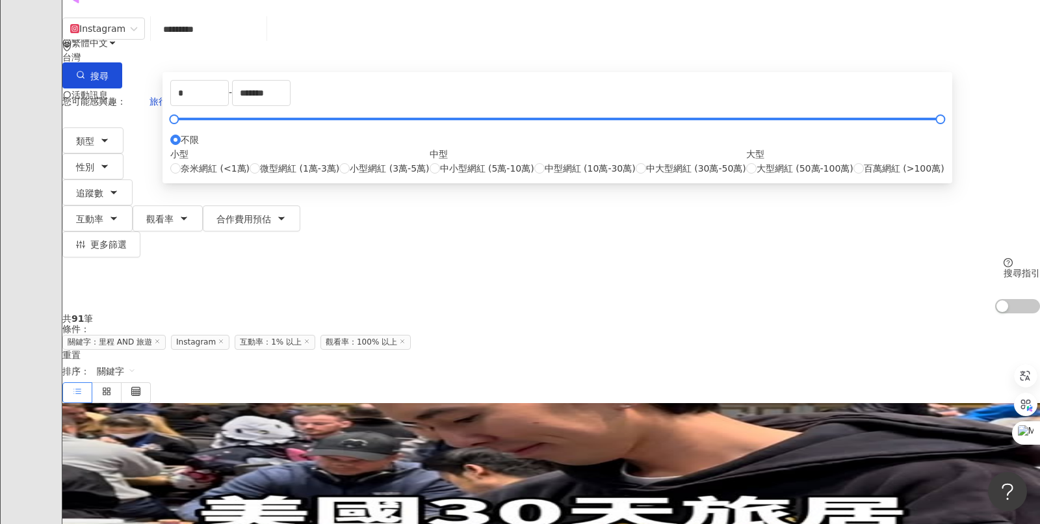
click at [732, 313] on div "共 91 筆 條件 ： 關鍵字：里程 AND 旅遊 Instagram 互動率：1% 以上 觀看率：100% 以上 重置 排序： 關鍵字" at bounding box center [551, 357] width 978 height 89
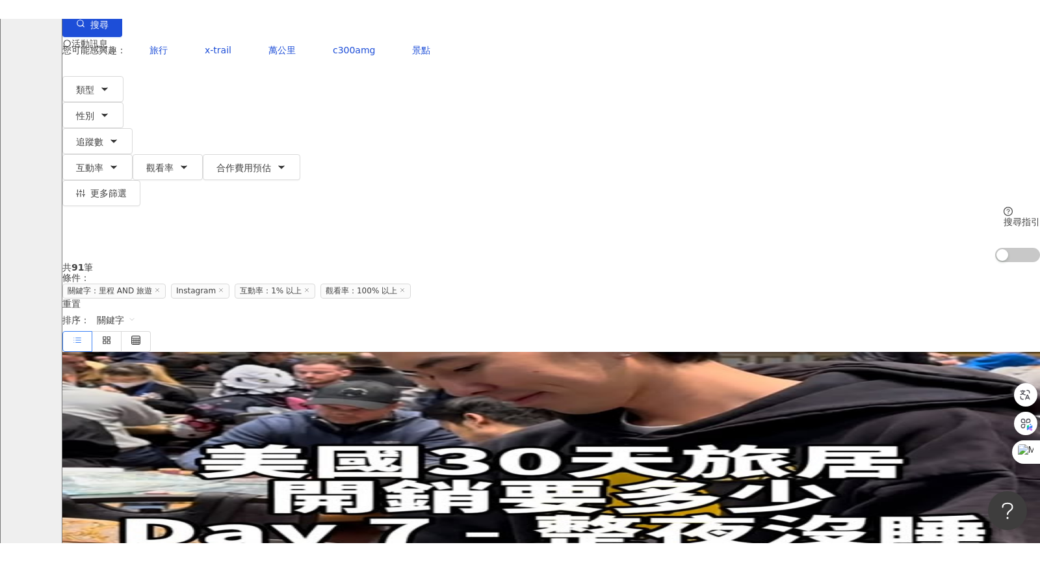
scroll to position [104, 0]
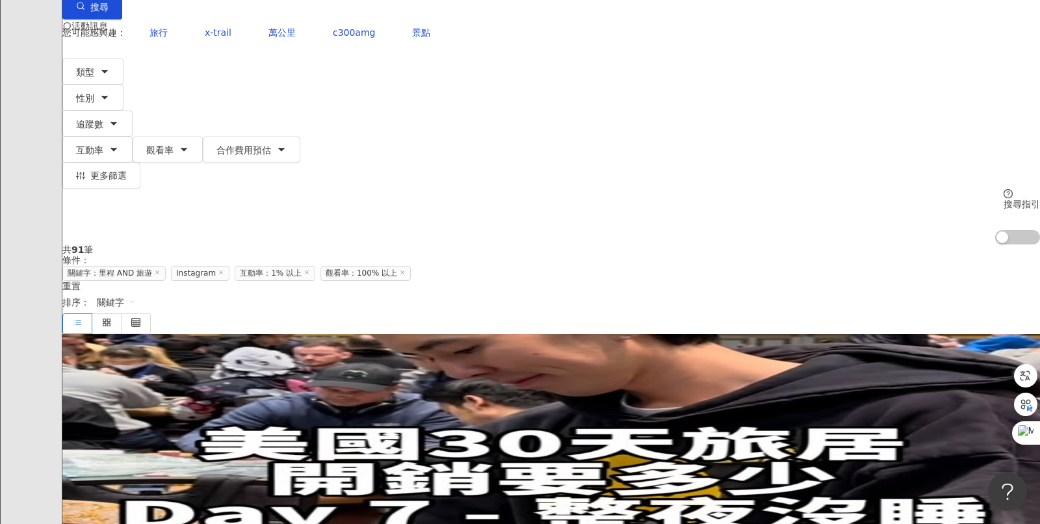
click at [225, 432] on span "Allengoaround [PERSON_NAME]哥哥" at bounding box center [143, 437] width 163 height 10
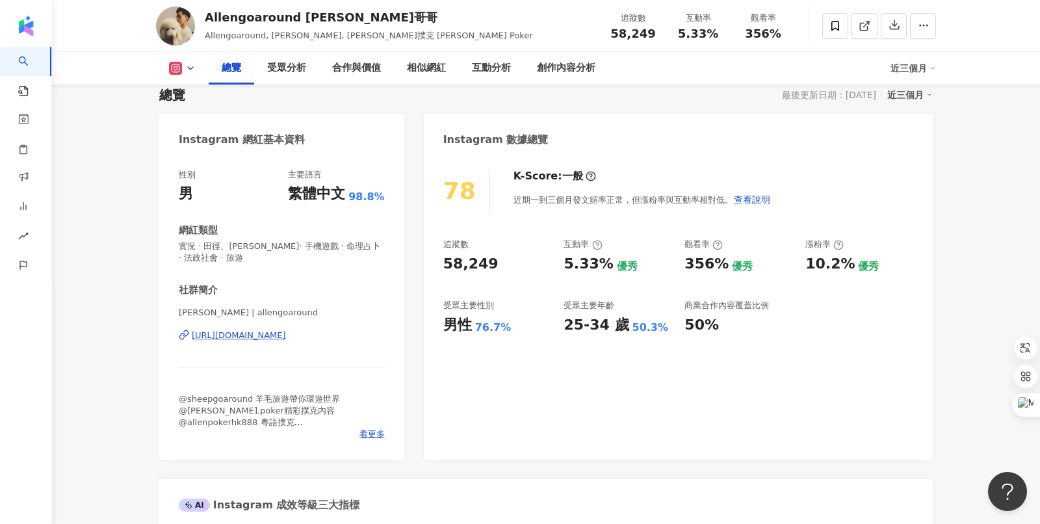
scroll to position [96, 0]
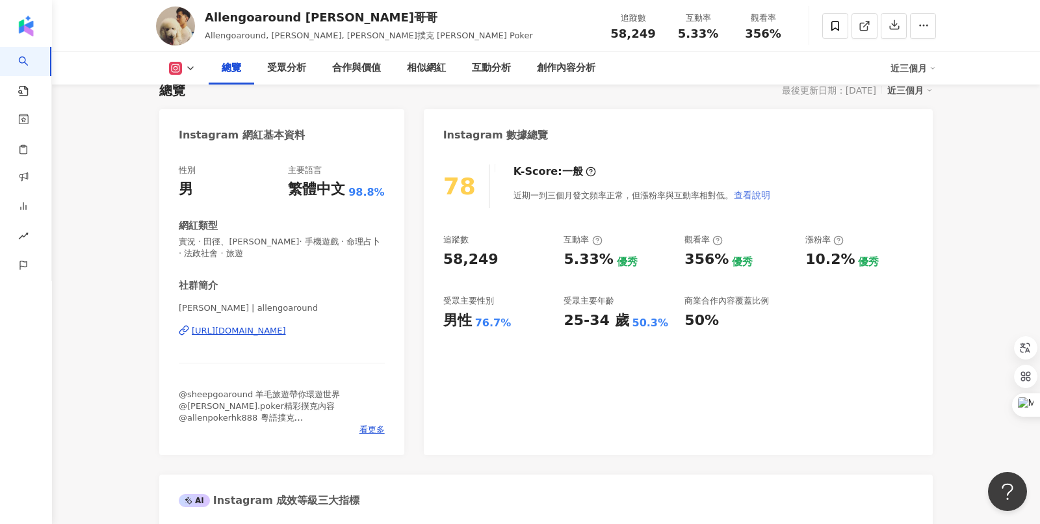
click at [759, 192] on span "查看說明" at bounding box center [752, 195] width 36 height 10
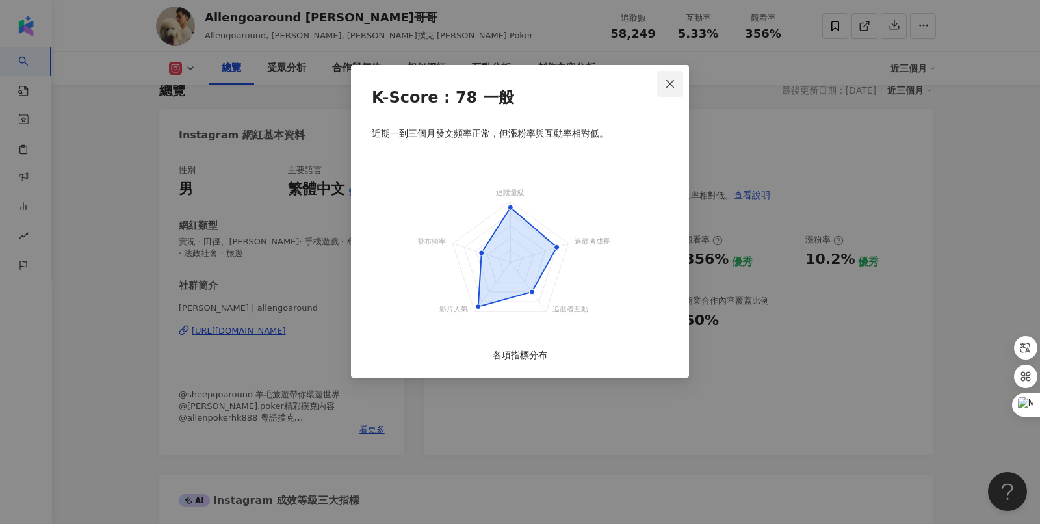
click at [668, 85] on icon "close" at bounding box center [670, 84] width 10 height 10
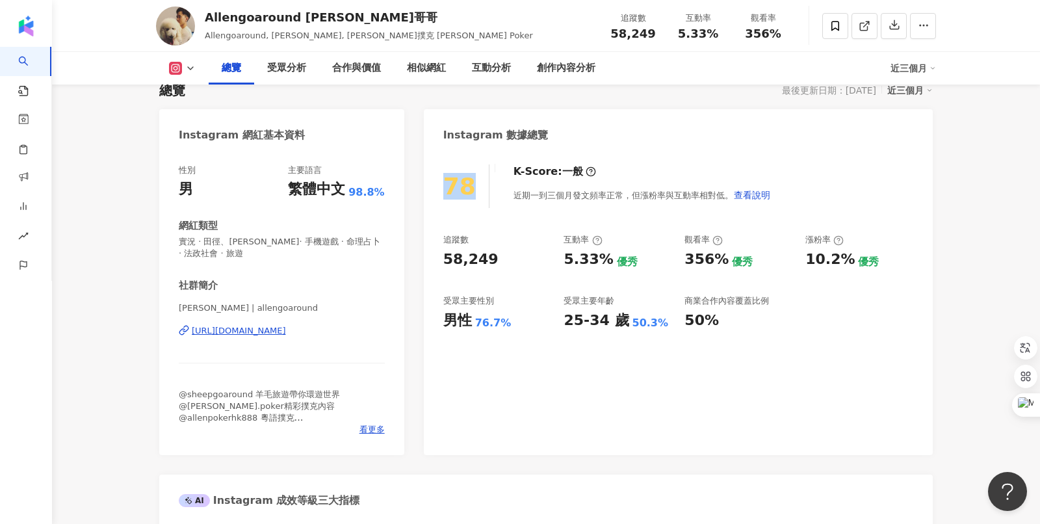
drag, startPoint x: 449, startPoint y: 181, endPoint x: 469, endPoint y: 181, distance: 20.2
click at [469, 181] on div "78" at bounding box center [459, 186] width 33 height 27
drag, startPoint x: 443, startPoint y: 182, endPoint x: 471, endPoint y: 182, distance: 28.0
click at [471, 182] on div "78" at bounding box center [466, 187] width 46 height 44
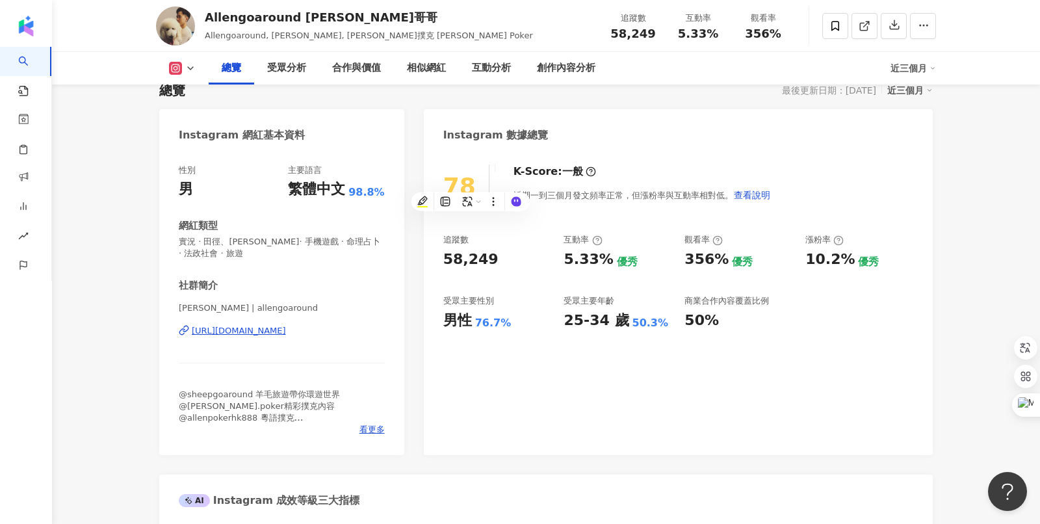
click at [650, 153] on div "78 K-Score : 一般 近期一到三個月發文頻率正常，但漲粉率與互動率相對低。 查看說明 追蹤數 58,249 互動率 5.33% 優秀 觀看率 356…" at bounding box center [678, 304] width 509 height 304
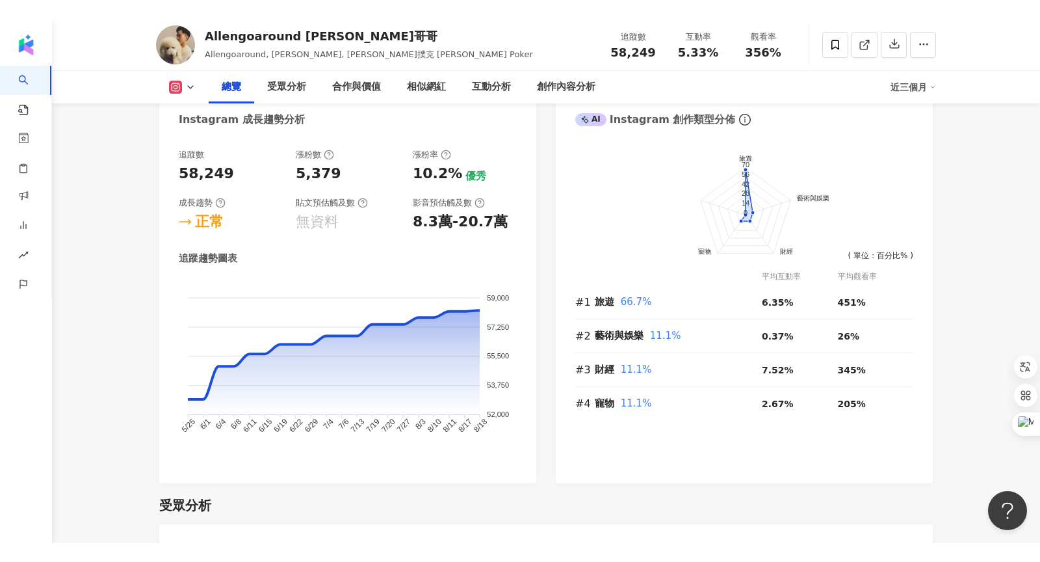
scroll to position [721, 0]
